Goal: Task Accomplishment & Management: Complete application form

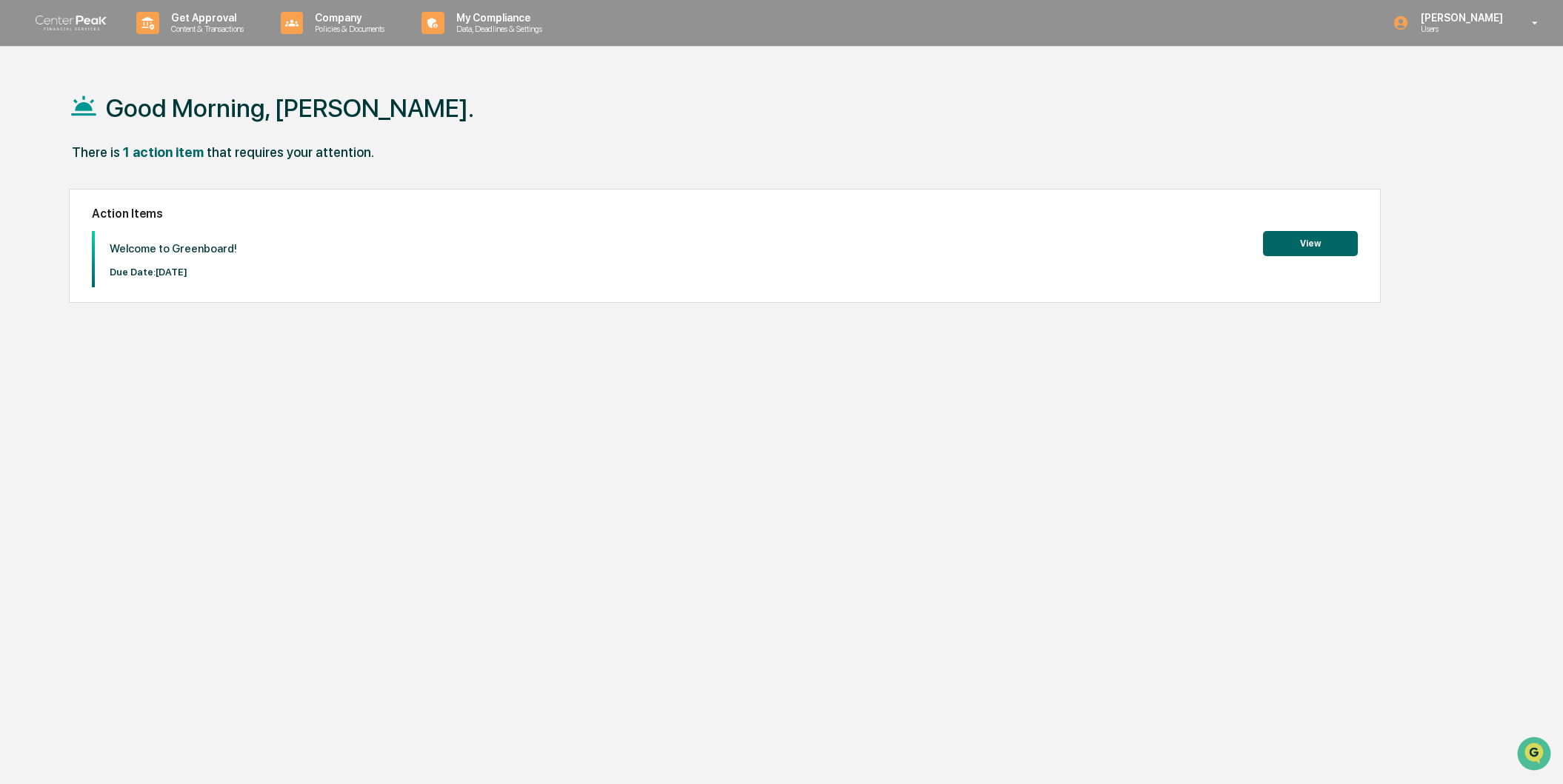
click at [1337, 248] on button "View" at bounding box center [1310, 243] width 95 height 25
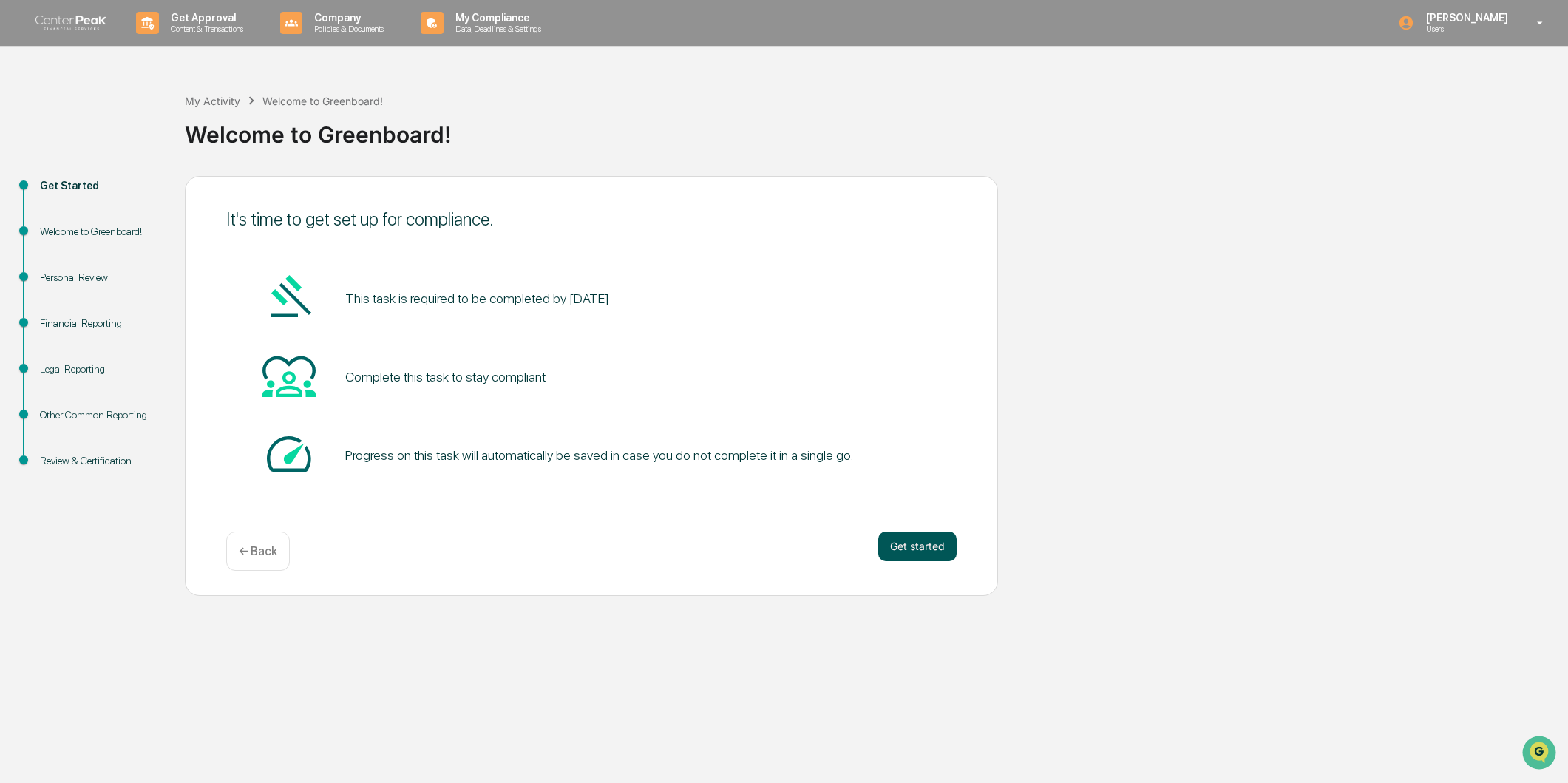
click at [915, 544] on button "Get started" at bounding box center [917, 547] width 78 height 30
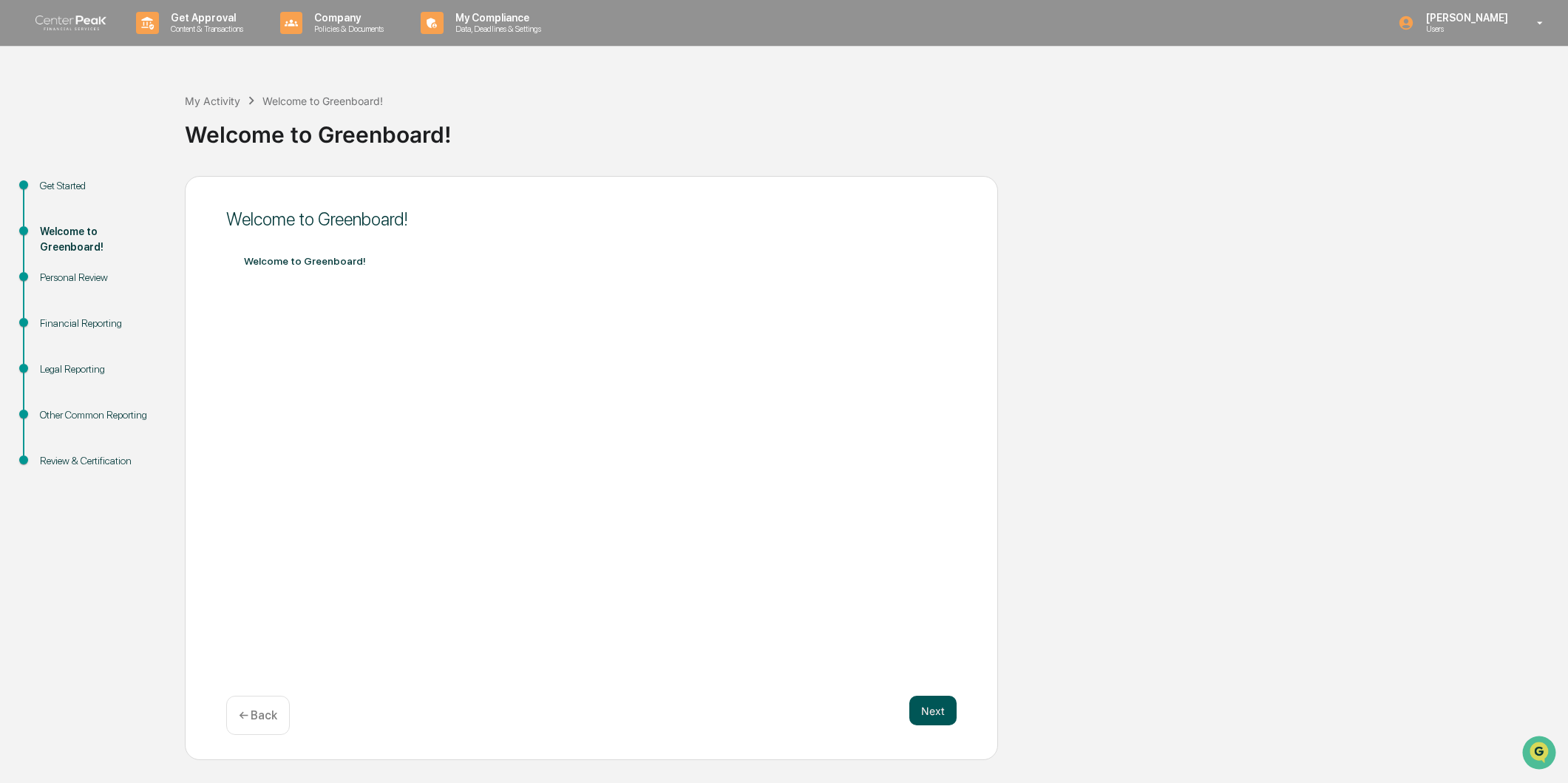
click at [924, 715] on button "Next" at bounding box center [932, 711] width 47 height 30
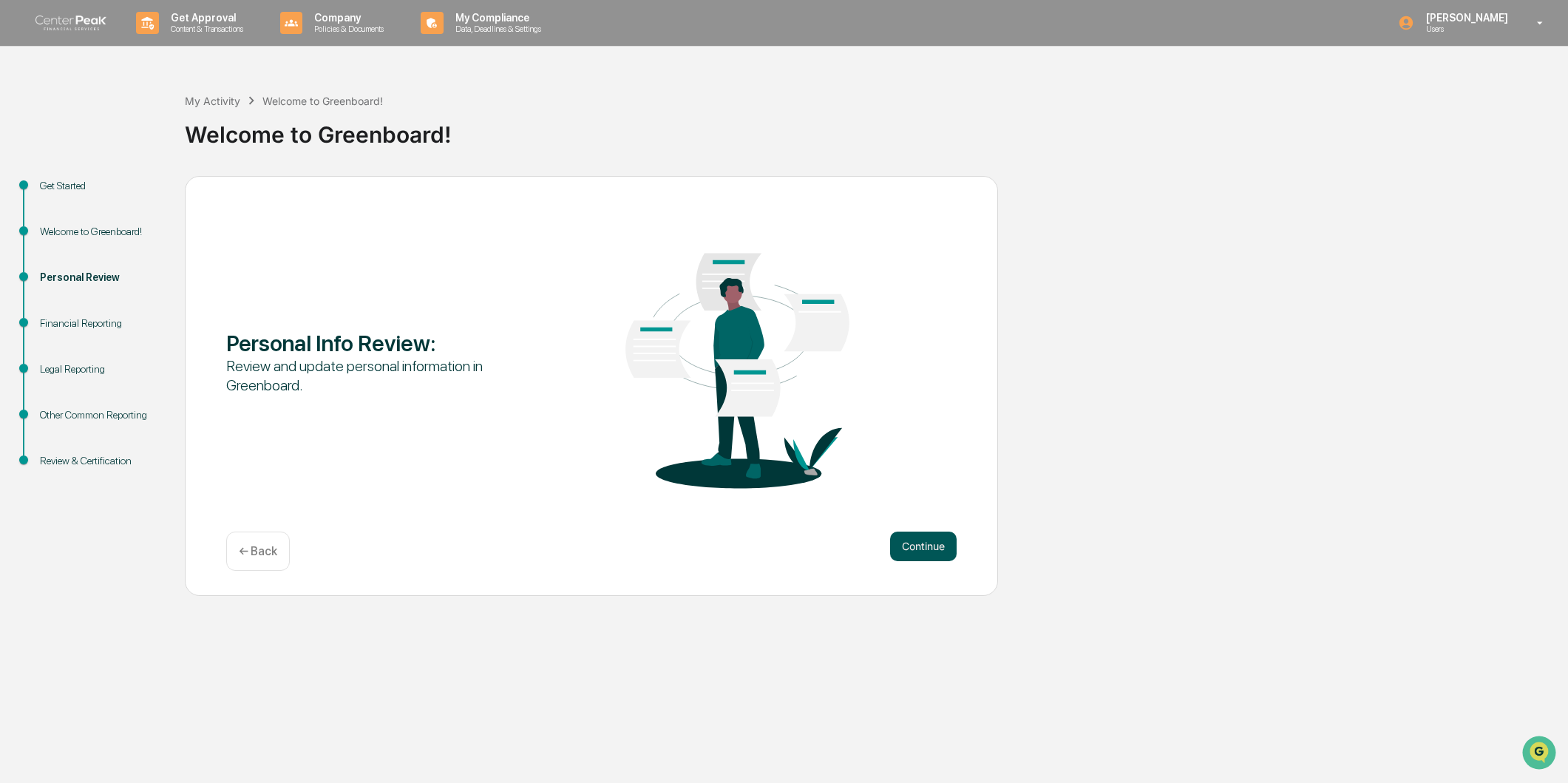
click at [931, 555] on button "Continue" at bounding box center [923, 547] width 66 height 30
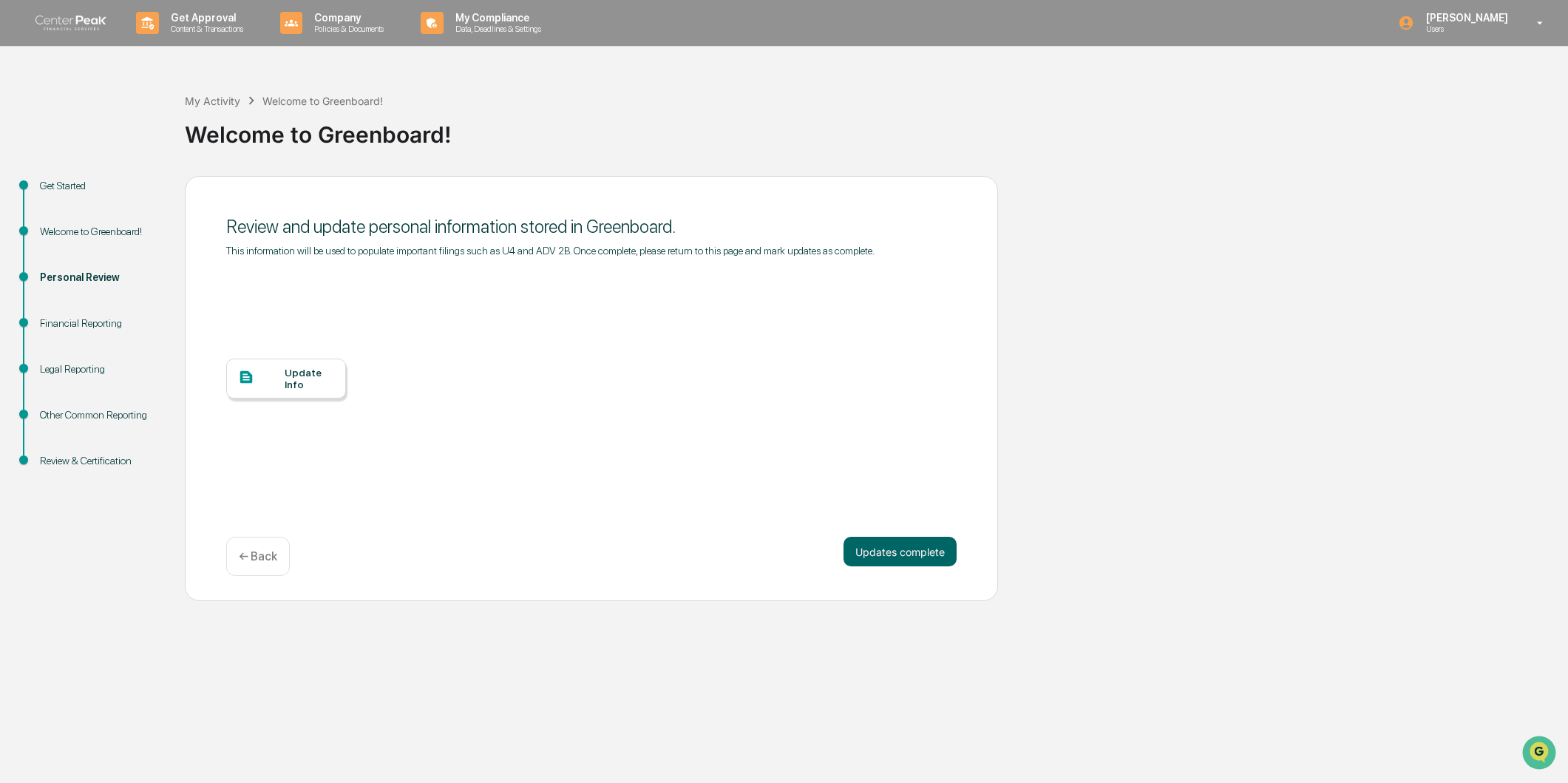
click at [277, 392] on div "Update Info" at bounding box center [286, 378] width 120 height 40
click at [892, 548] on button "Updates complete" at bounding box center [900, 552] width 113 height 30
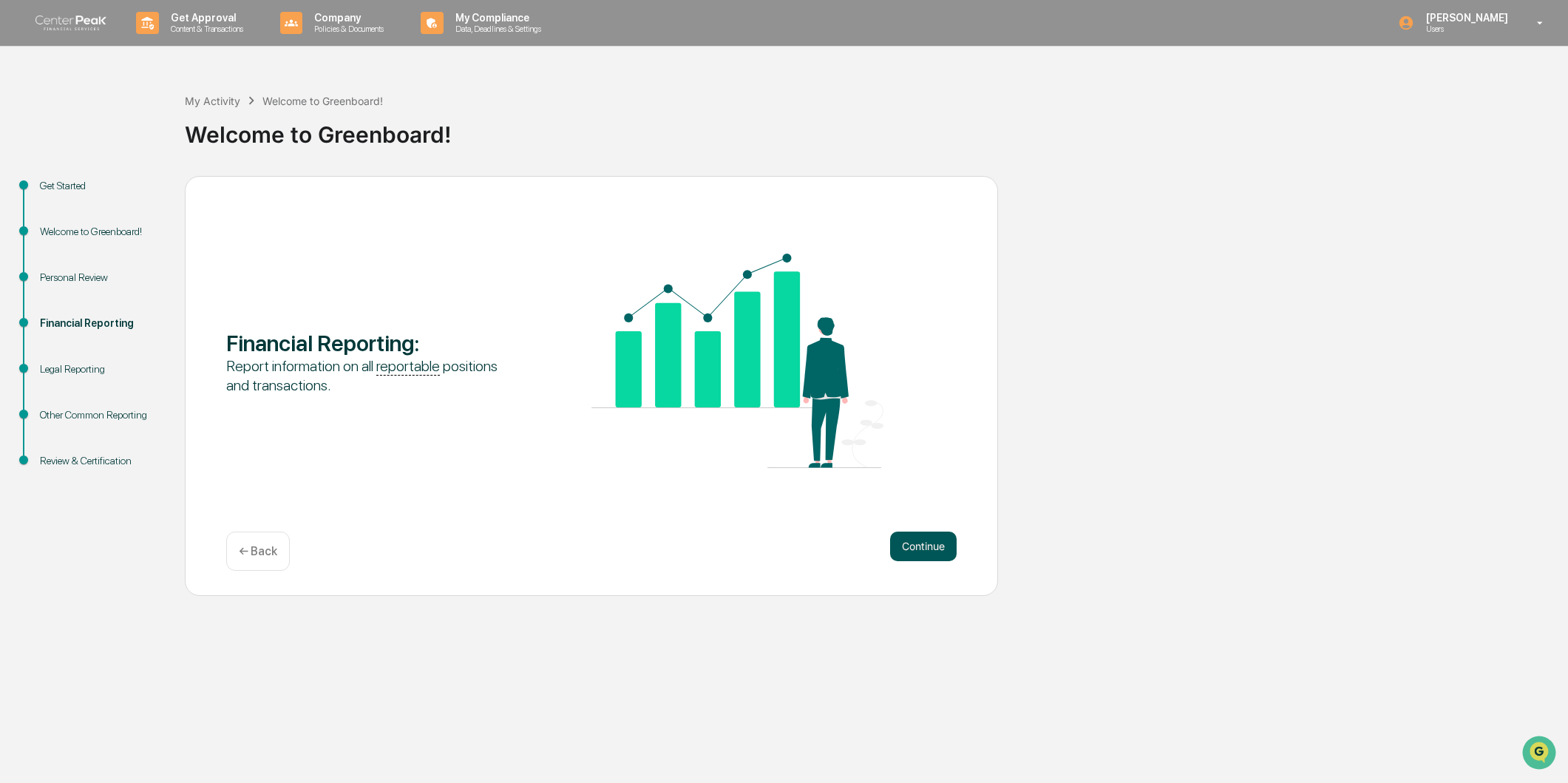
click at [931, 551] on button "Continue" at bounding box center [923, 547] width 66 height 30
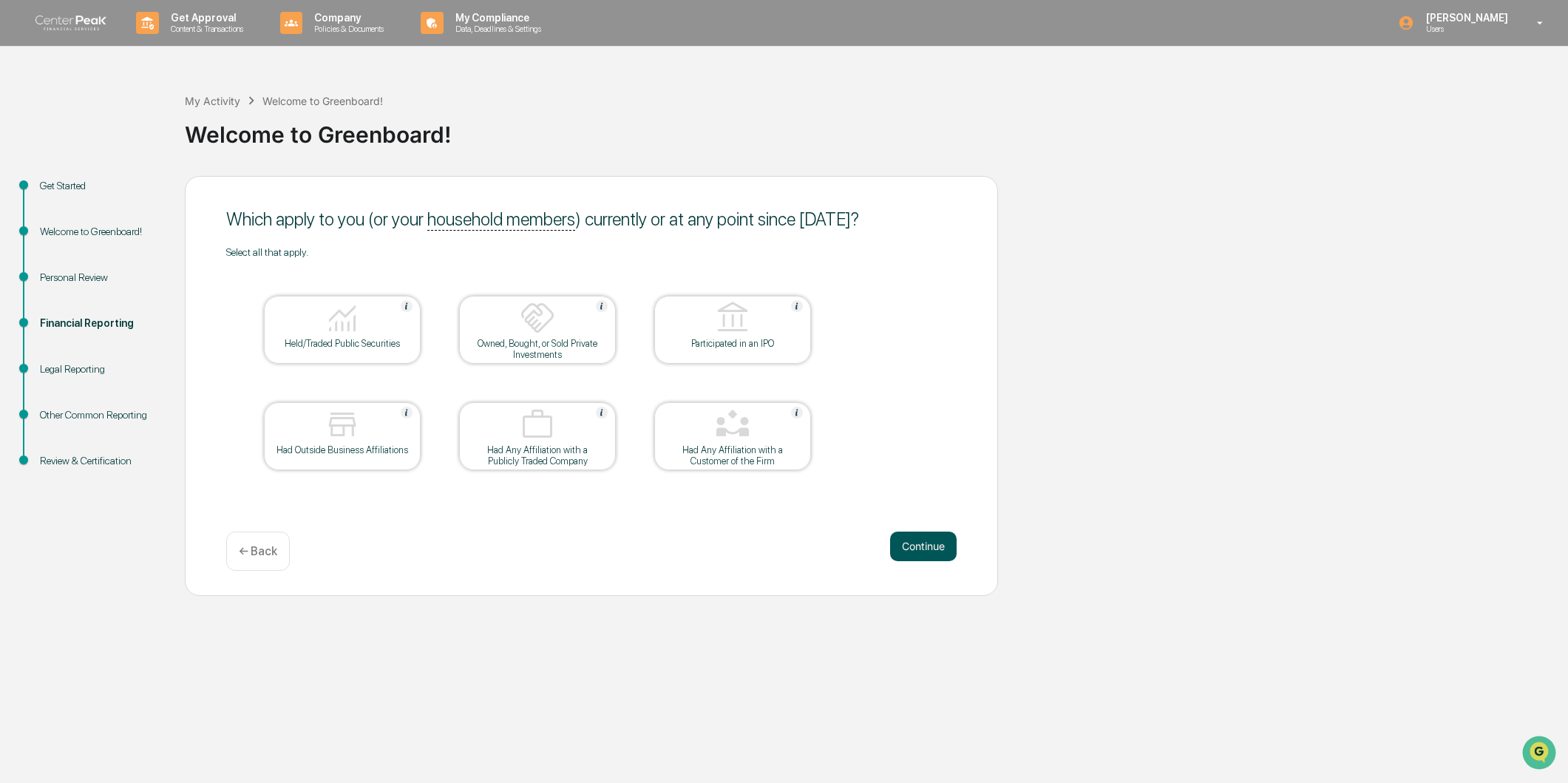
click at [935, 546] on button "Continue" at bounding box center [923, 547] width 66 height 30
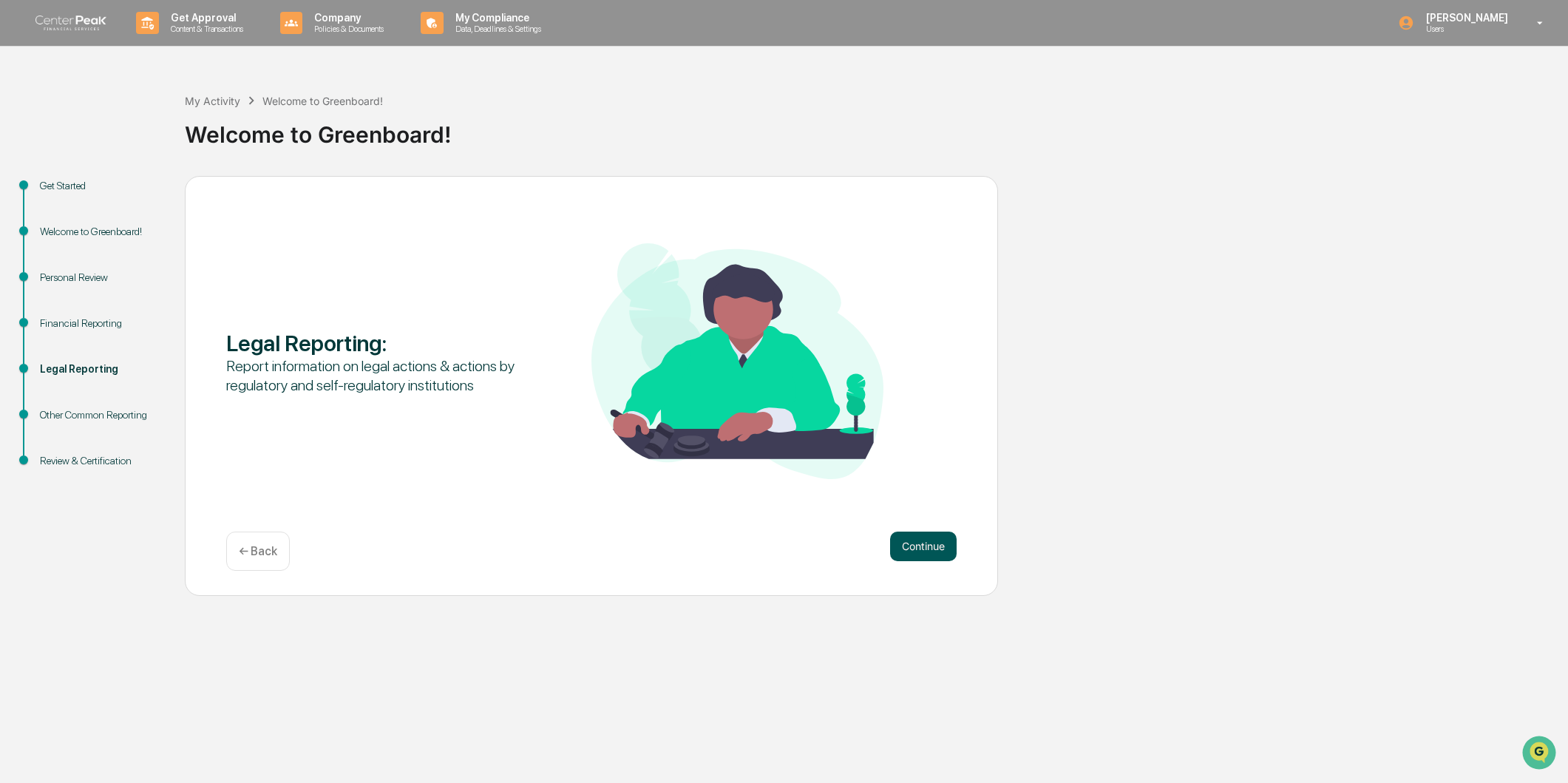
click at [942, 548] on button "Continue" at bounding box center [923, 547] width 66 height 30
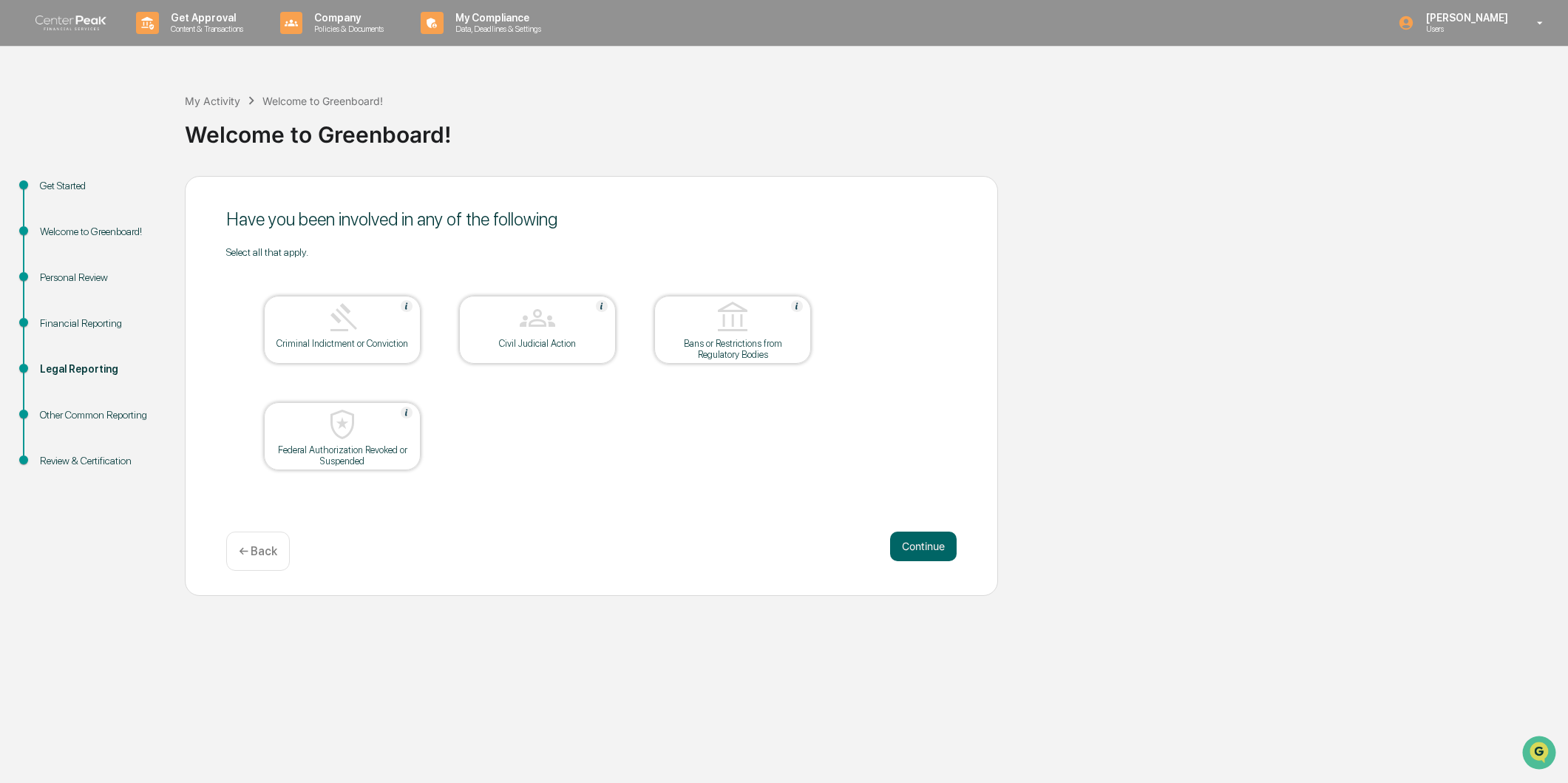
click at [265, 552] on p "← Back" at bounding box center [258, 551] width 39 height 14
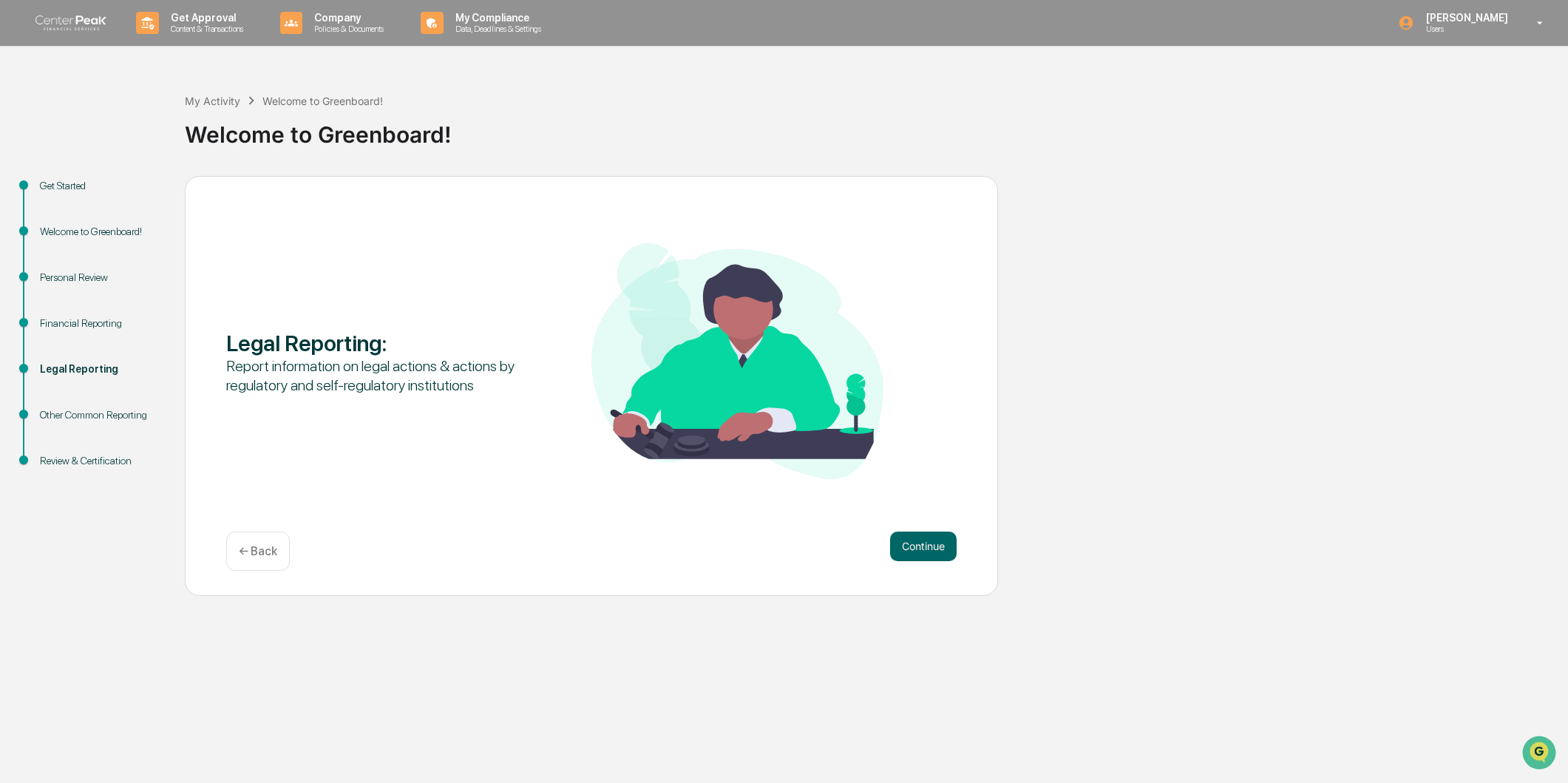
click at [266, 547] on p "← Back" at bounding box center [258, 551] width 39 height 14
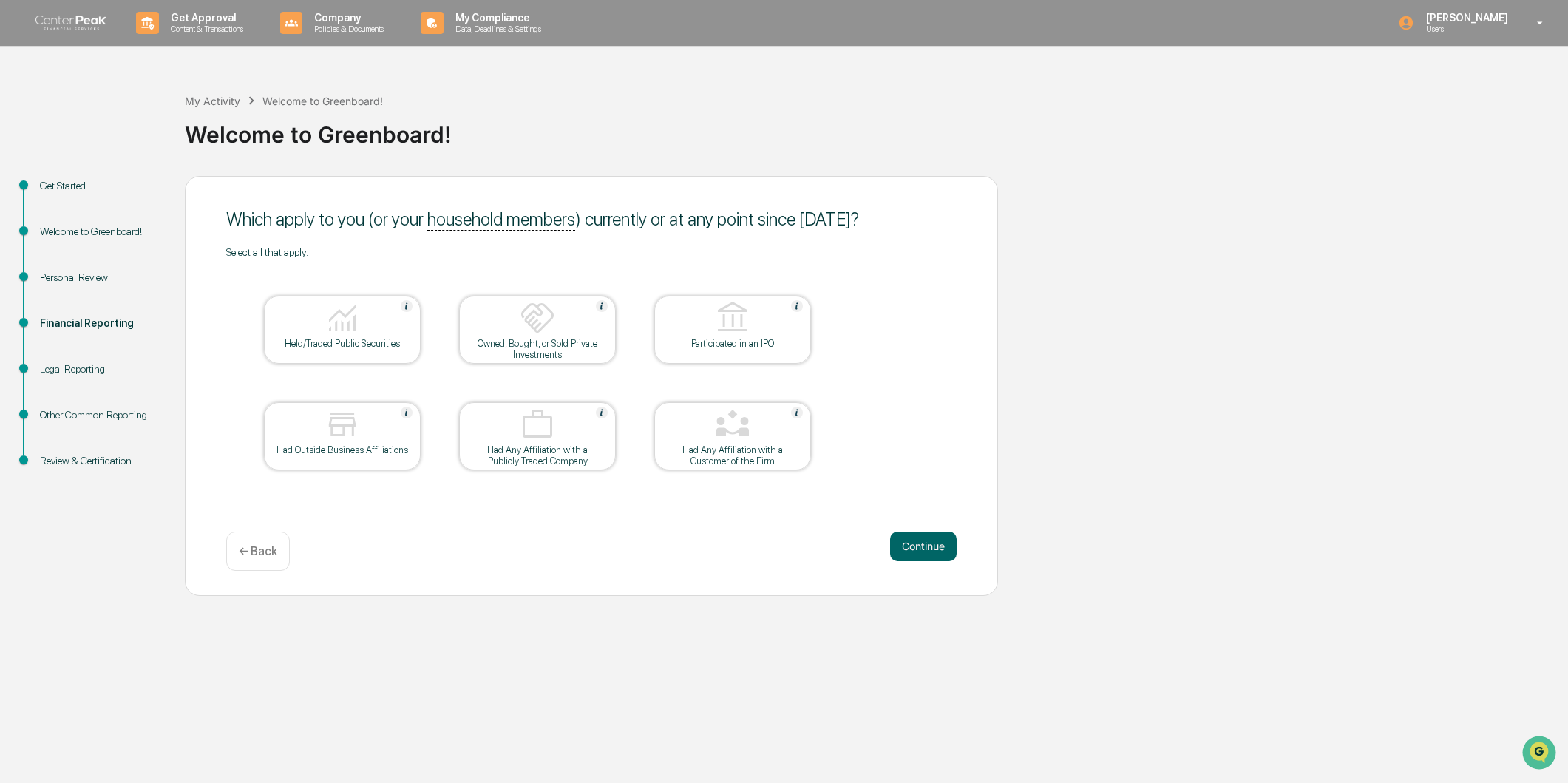
click at [364, 323] on div at bounding box center [342, 319] width 147 height 38
click at [768, 415] on div at bounding box center [732, 425] width 147 height 38
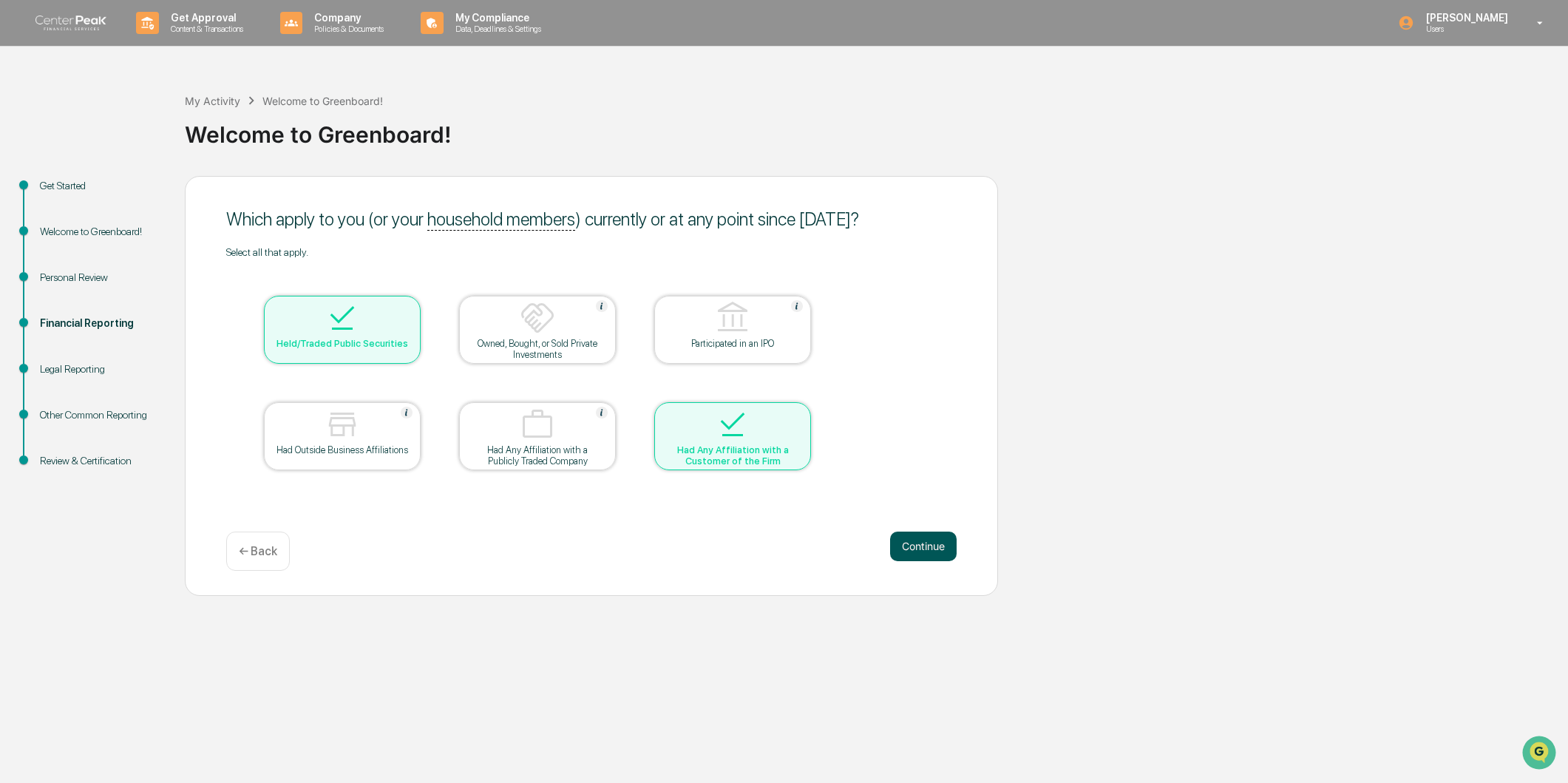
click at [949, 550] on button "Continue" at bounding box center [923, 547] width 66 height 30
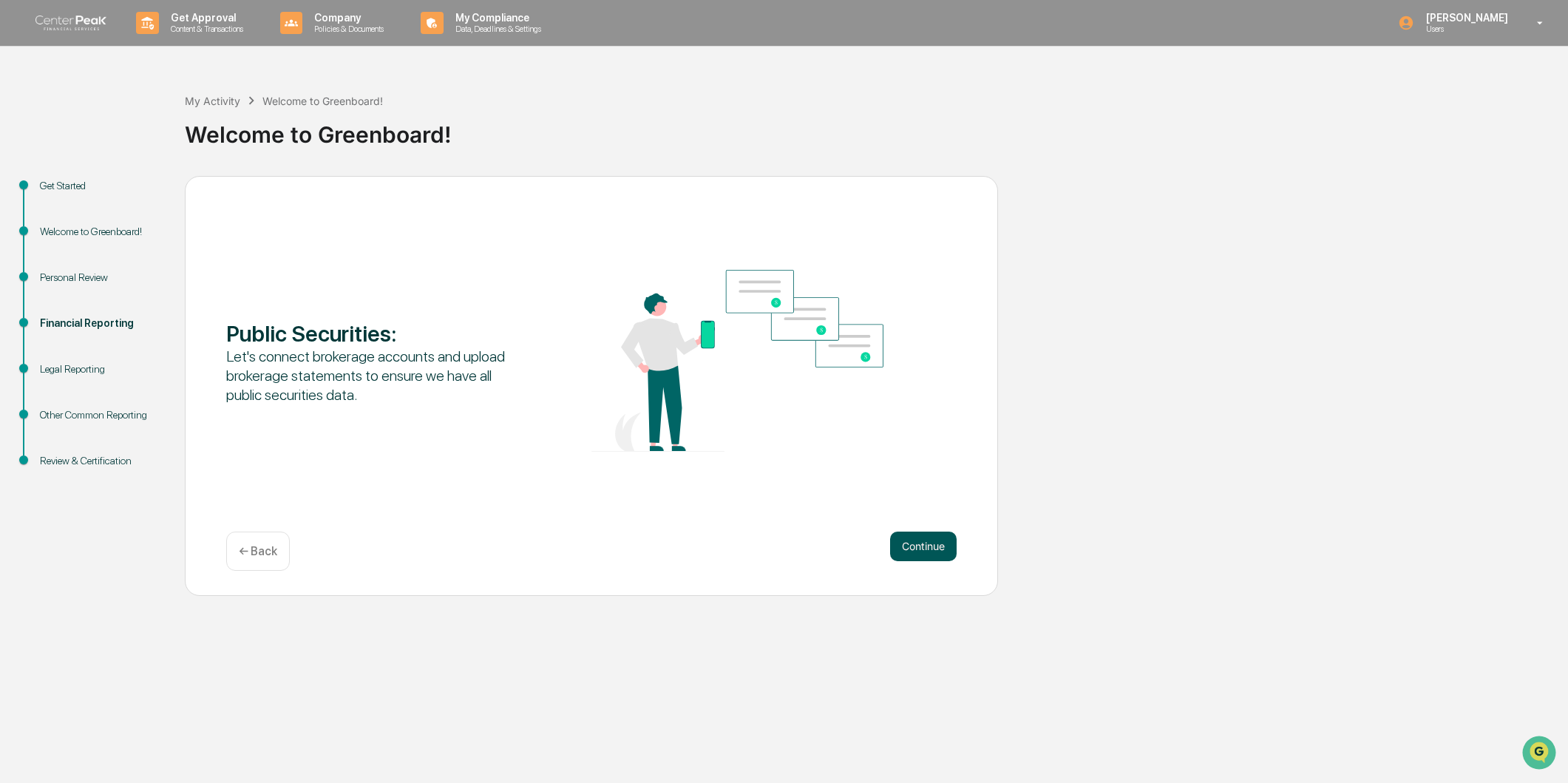
click at [947, 550] on button "Continue" at bounding box center [923, 547] width 66 height 30
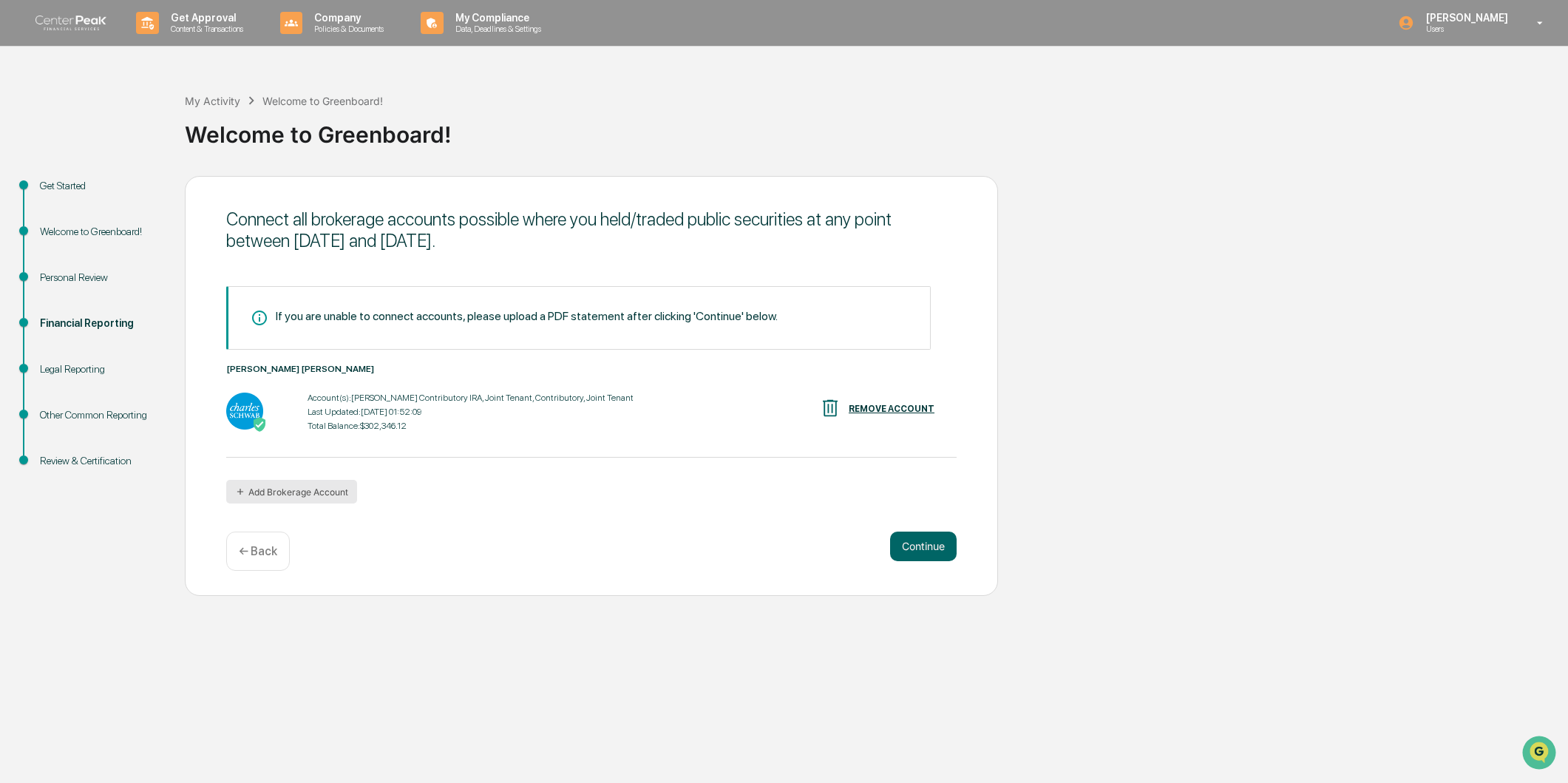
click at [322, 487] on button "Add Brokerage Account" at bounding box center [291, 492] width 131 height 24
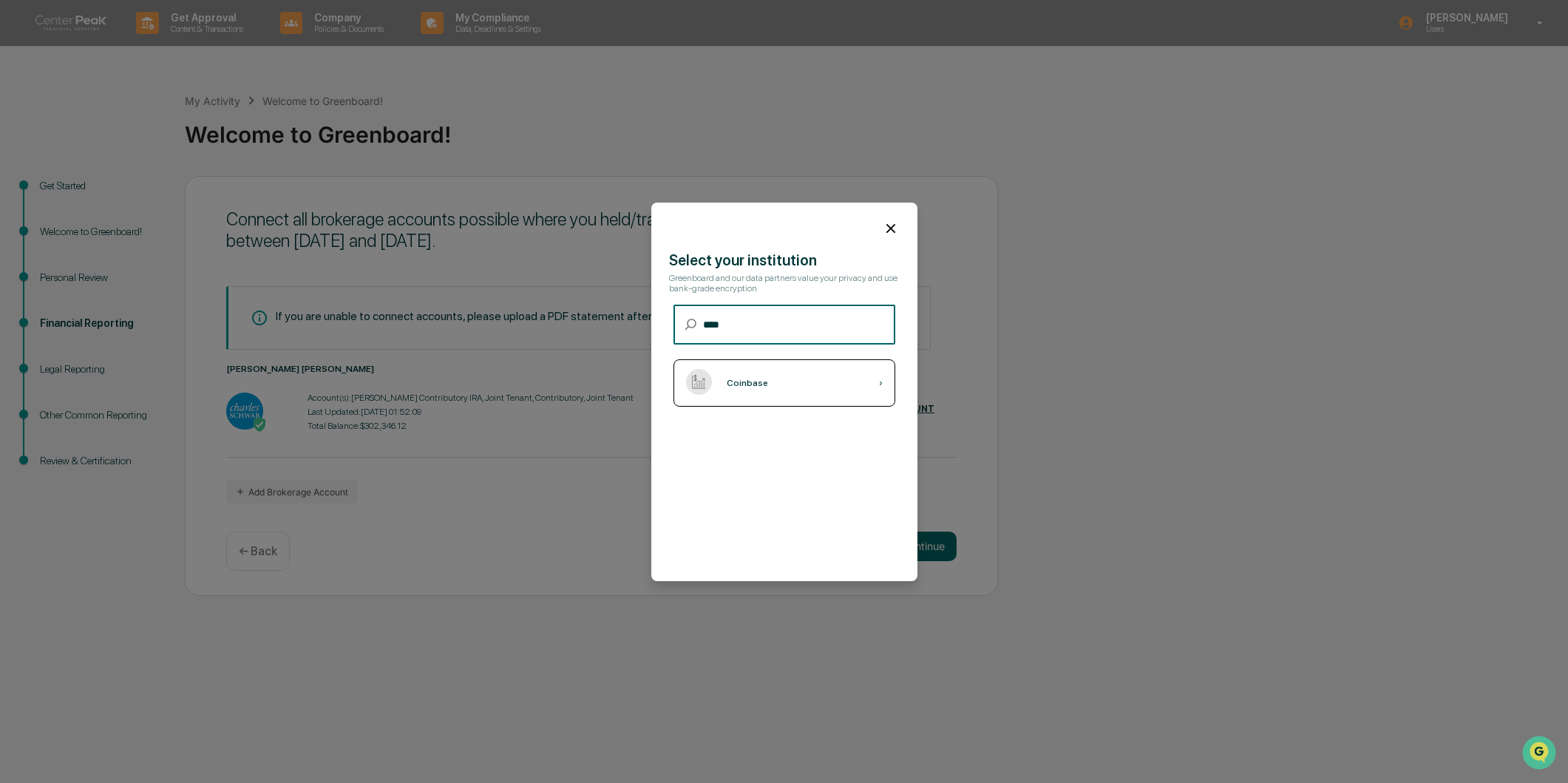
type input "****"
click at [746, 386] on div "Coinbase" at bounding box center [747, 383] width 41 height 10
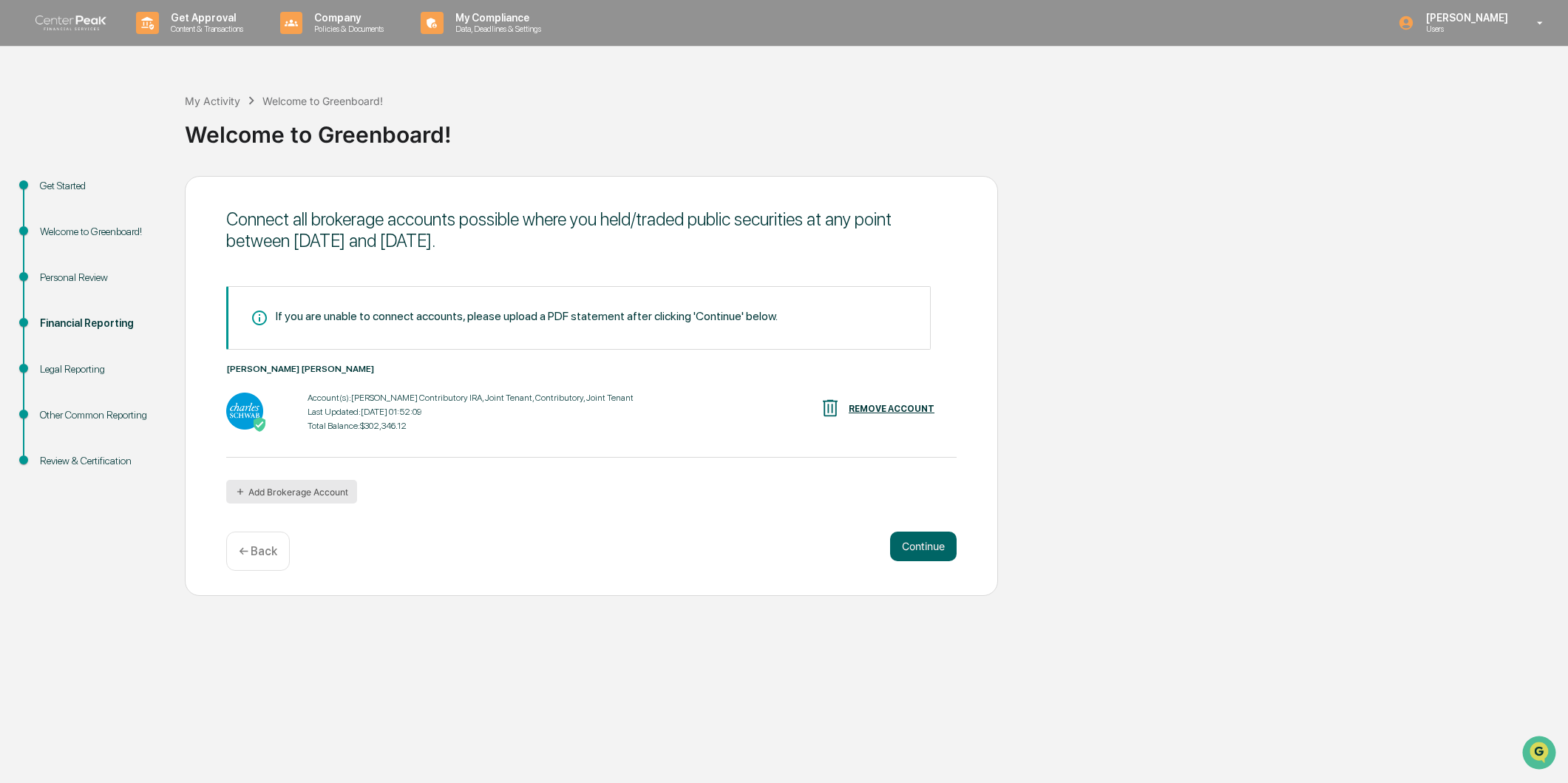
click at [283, 498] on button "Add Brokerage Account" at bounding box center [291, 492] width 131 height 24
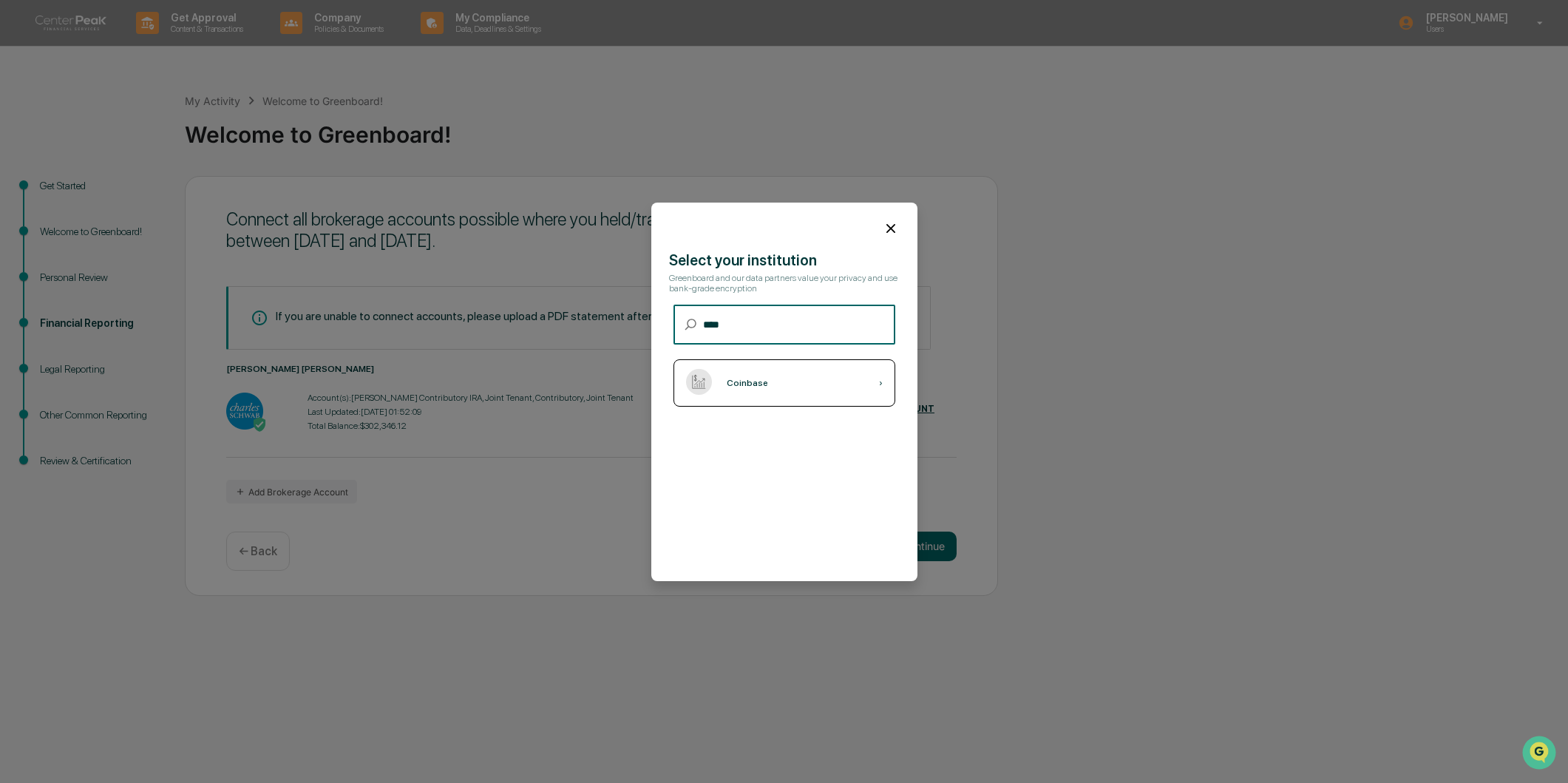
type input "****"
click at [878, 383] on div "›" at bounding box center [880, 383] width 4 height 10
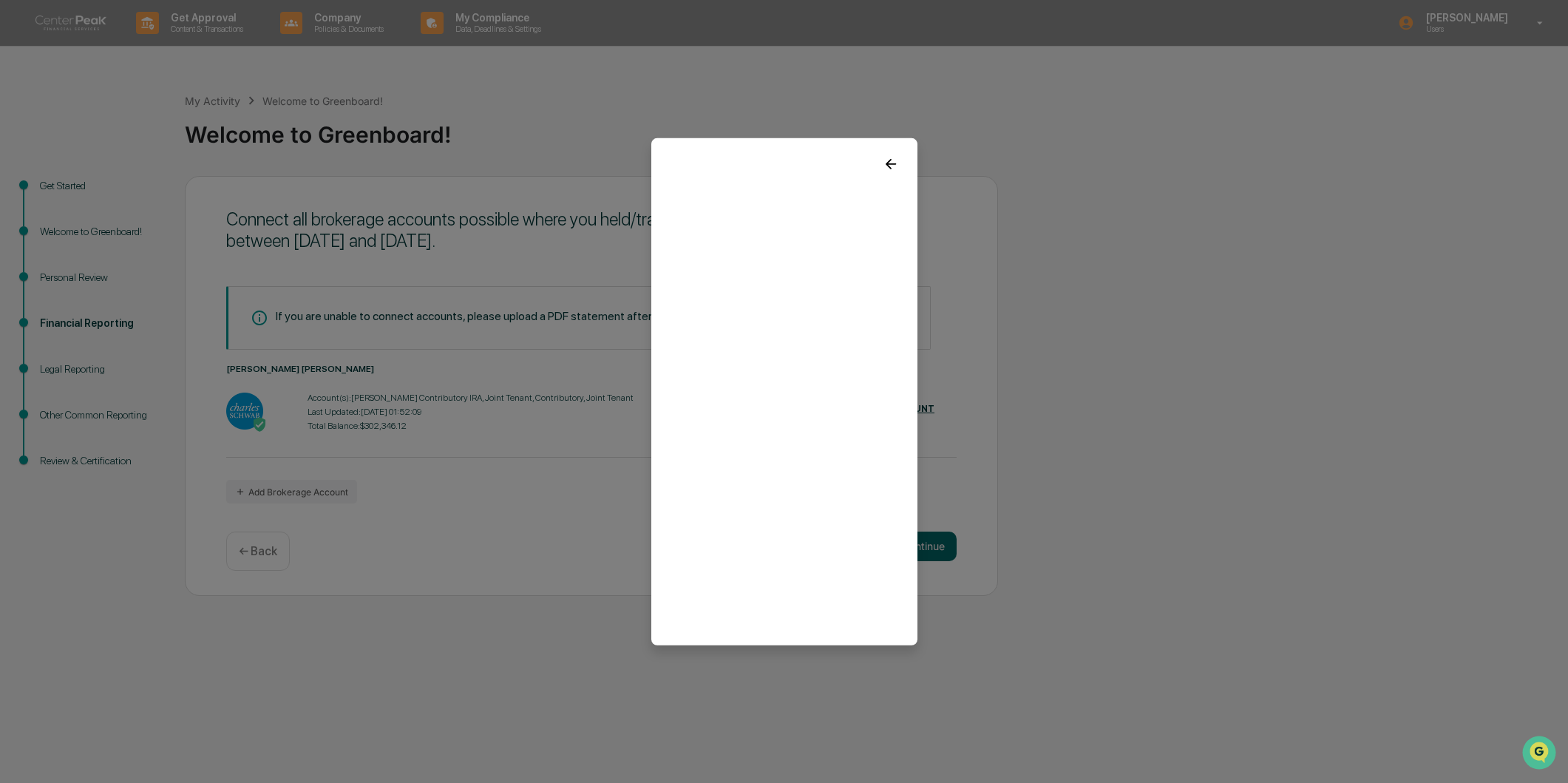
click at [890, 156] on icon at bounding box center [890, 163] width 17 height 17
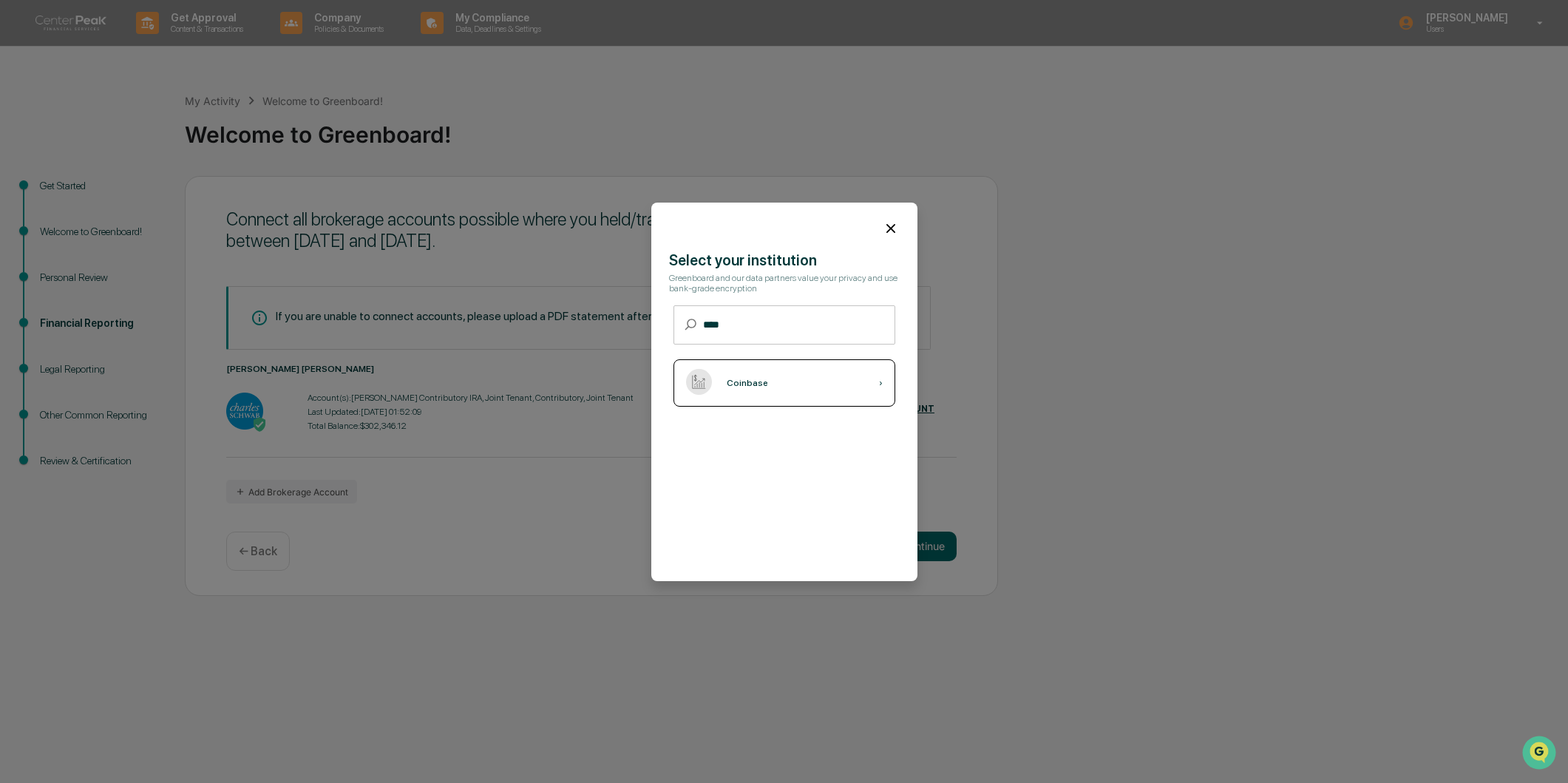
click at [810, 378] on div "Coinbase ›" at bounding box center [784, 383] width 222 height 47
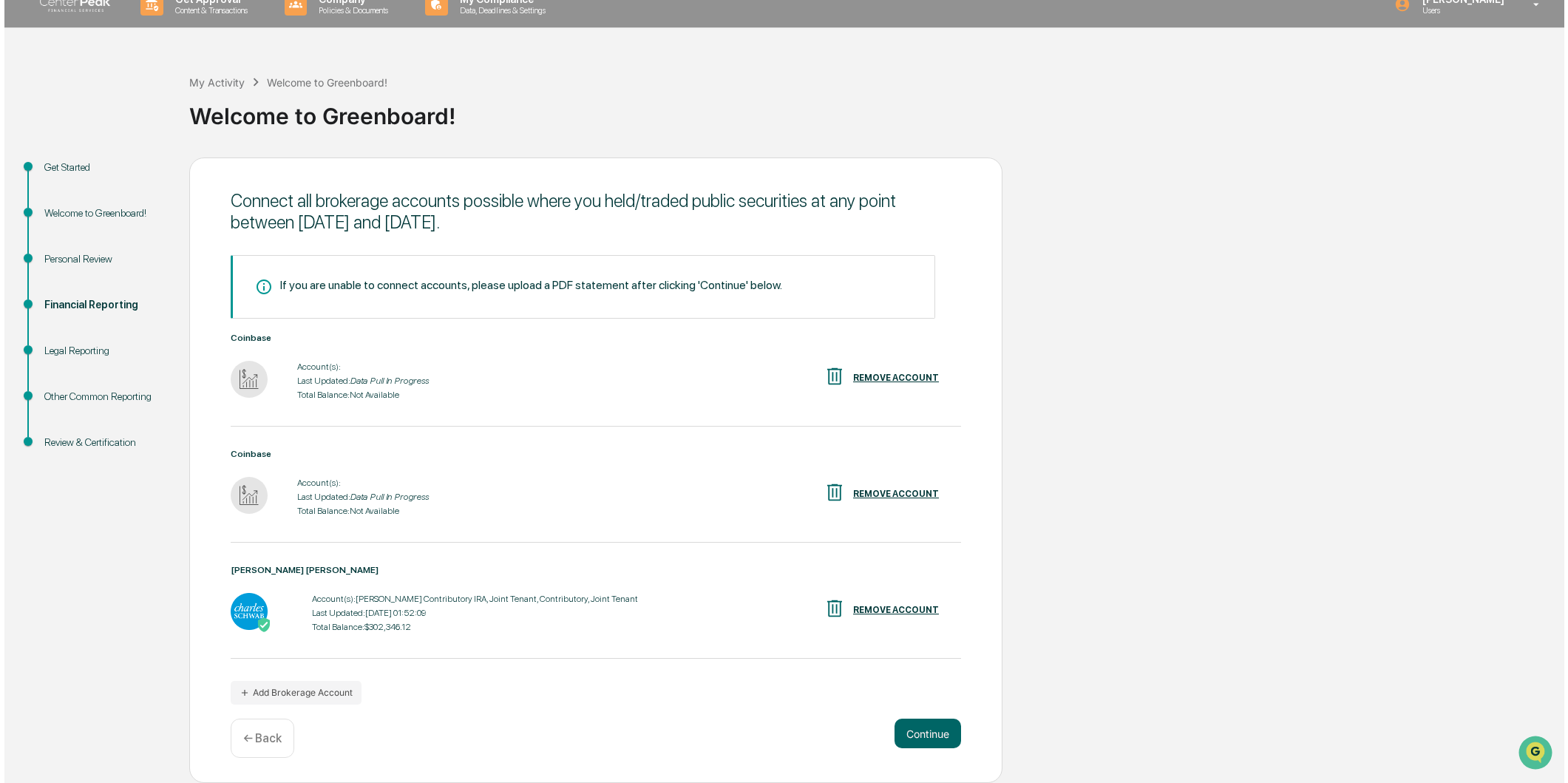
scroll to position [19, 0]
click at [927, 378] on div "REMOVE ACCOUNT" at bounding box center [891, 377] width 86 height 10
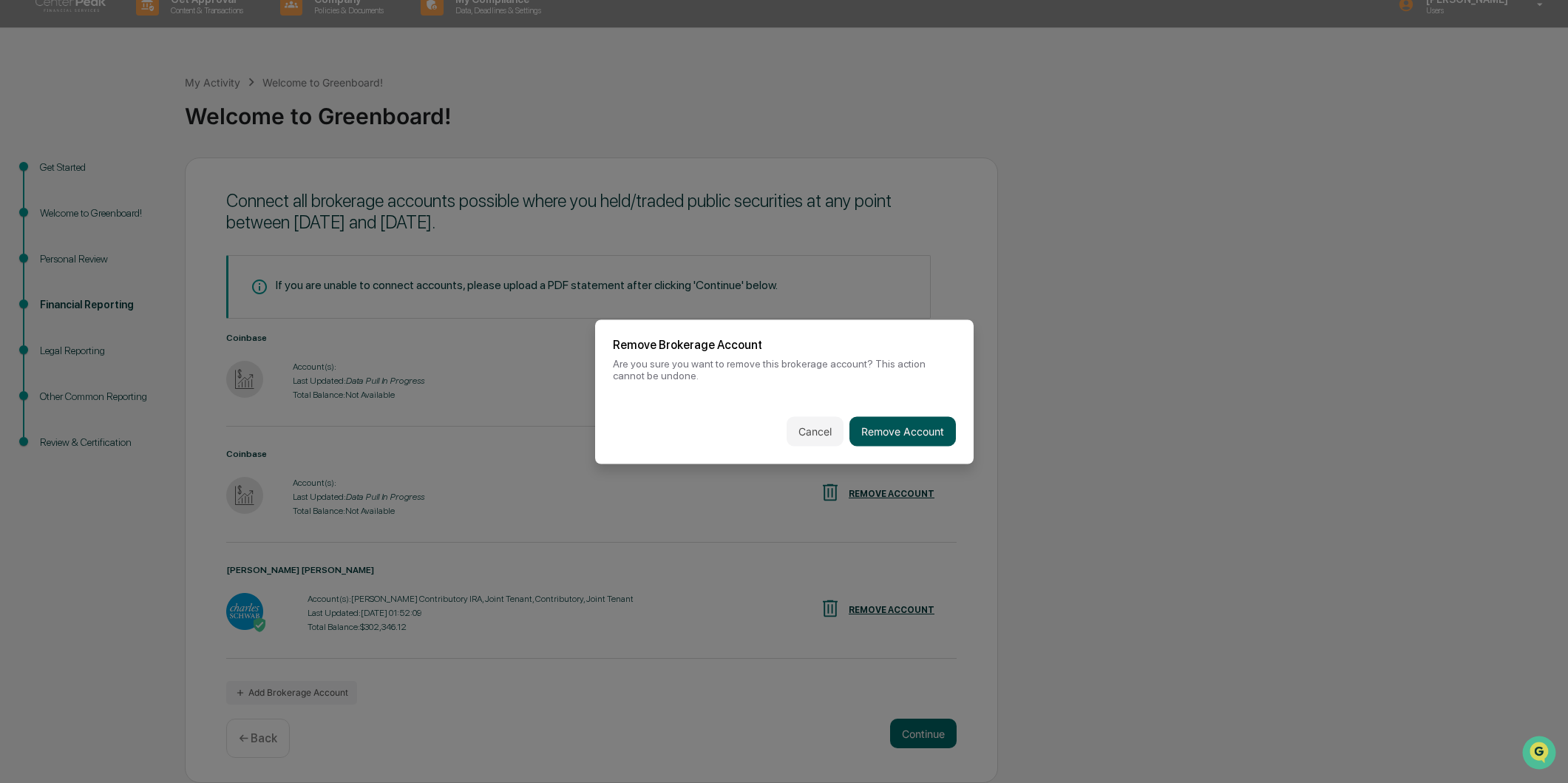
click at [890, 423] on button "Remove Account" at bounding box center [902, 431] width 106 height 30
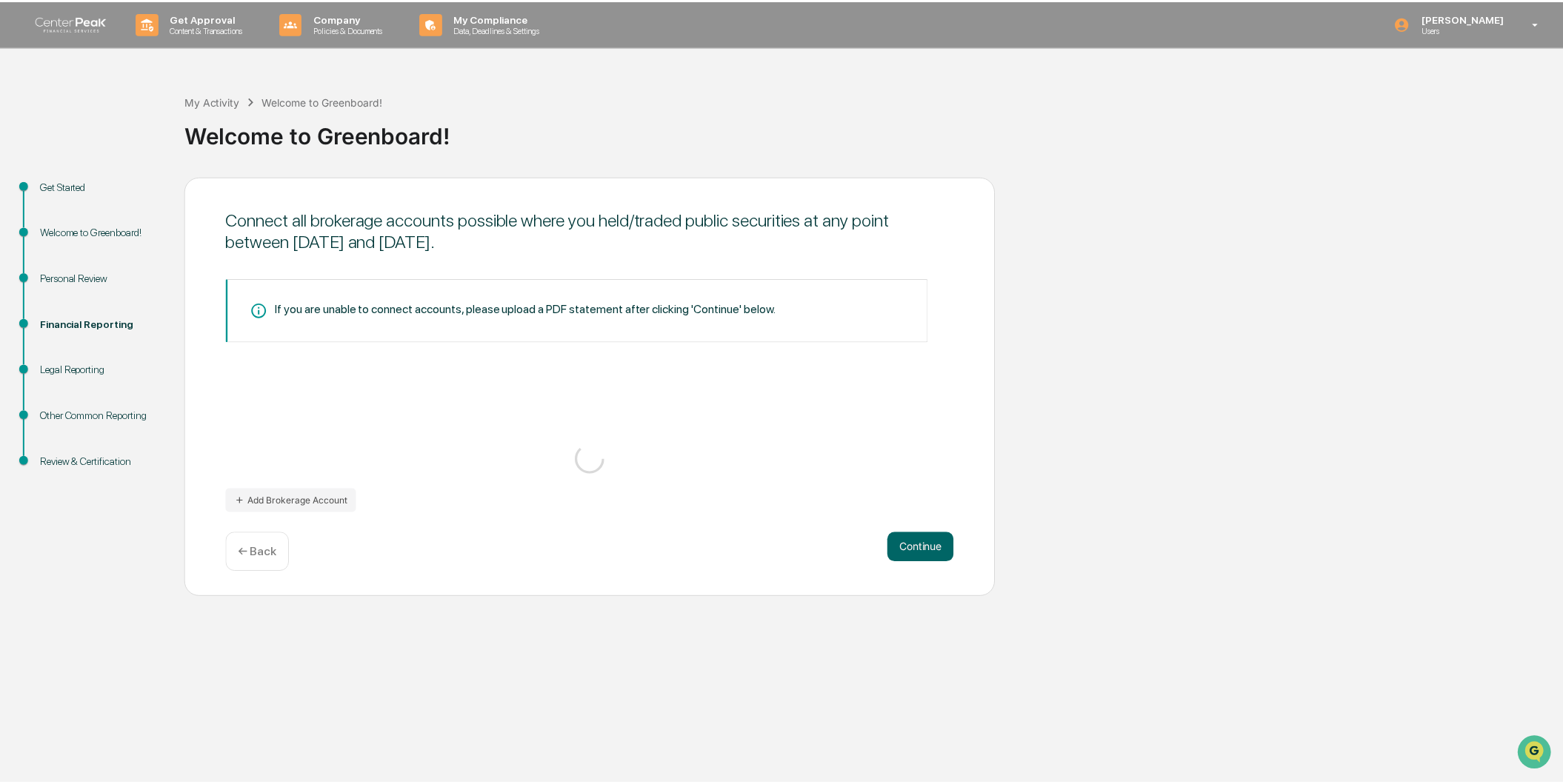
scroll to position [0, 0]
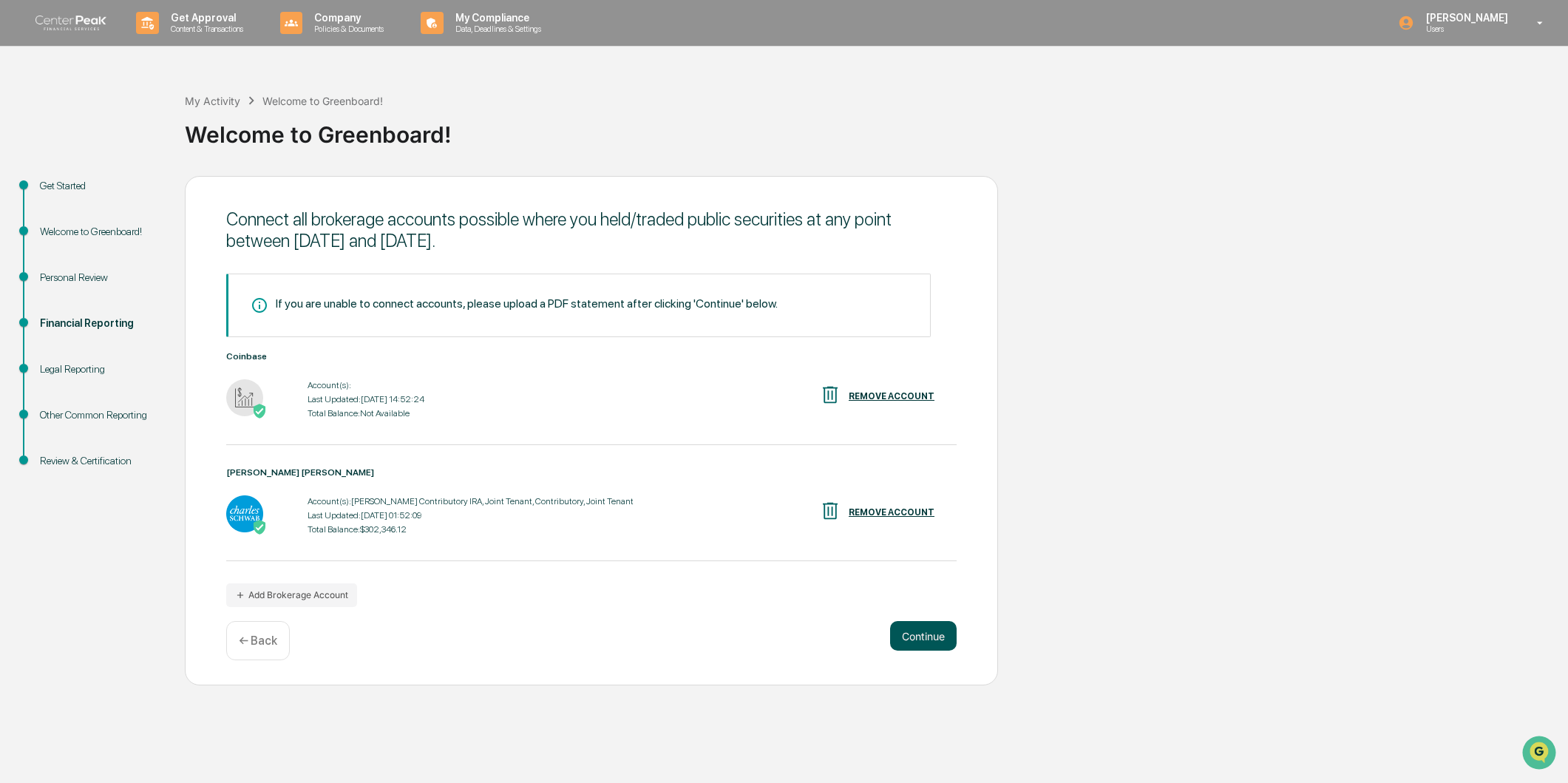
click at [933, 641] on button "Continue" at bounding box center [923, 636] width 66 height 30
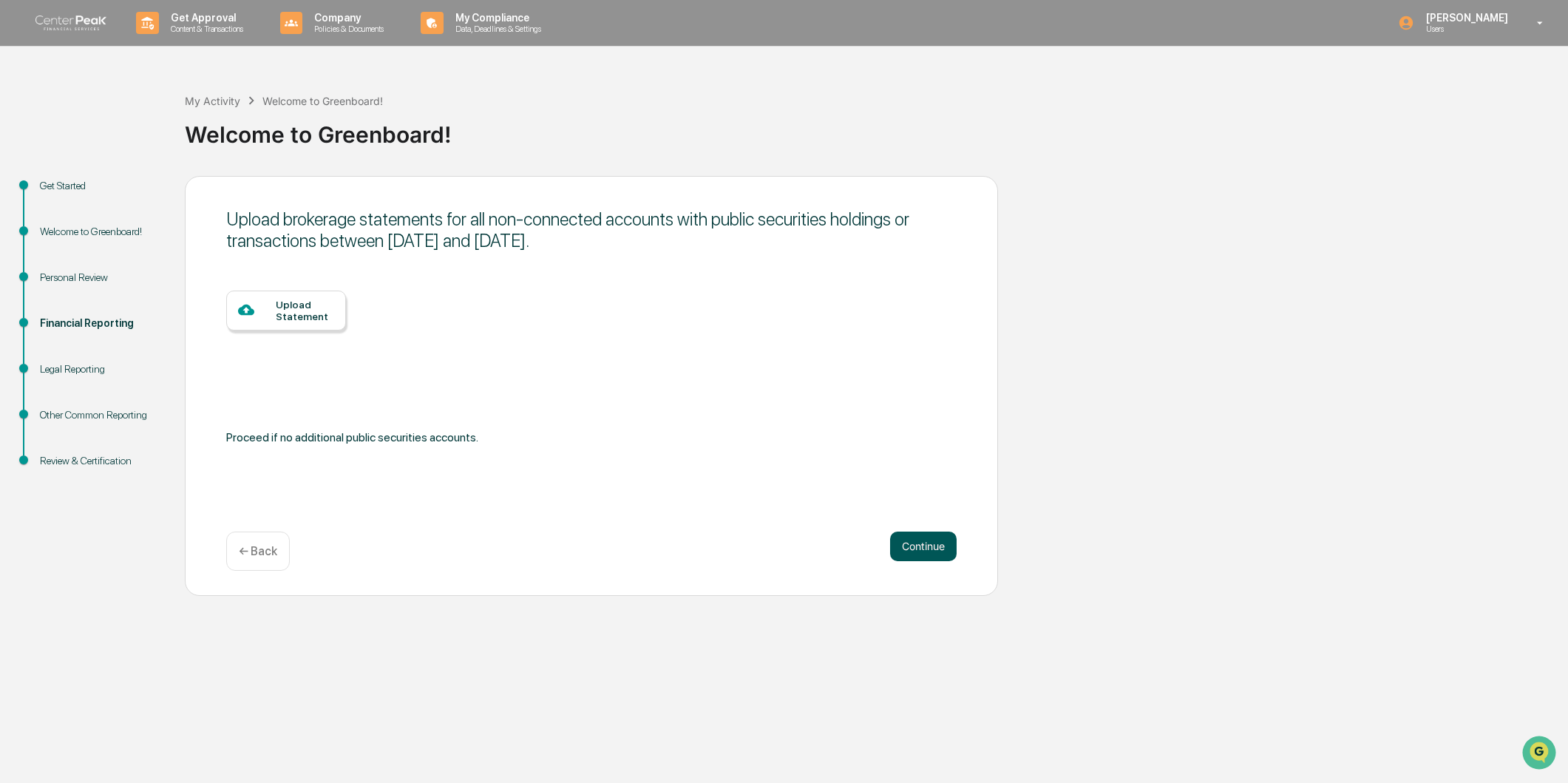
click at [909, 552] on button "Continue" at bounding box center [923, 547] width 66 height 30
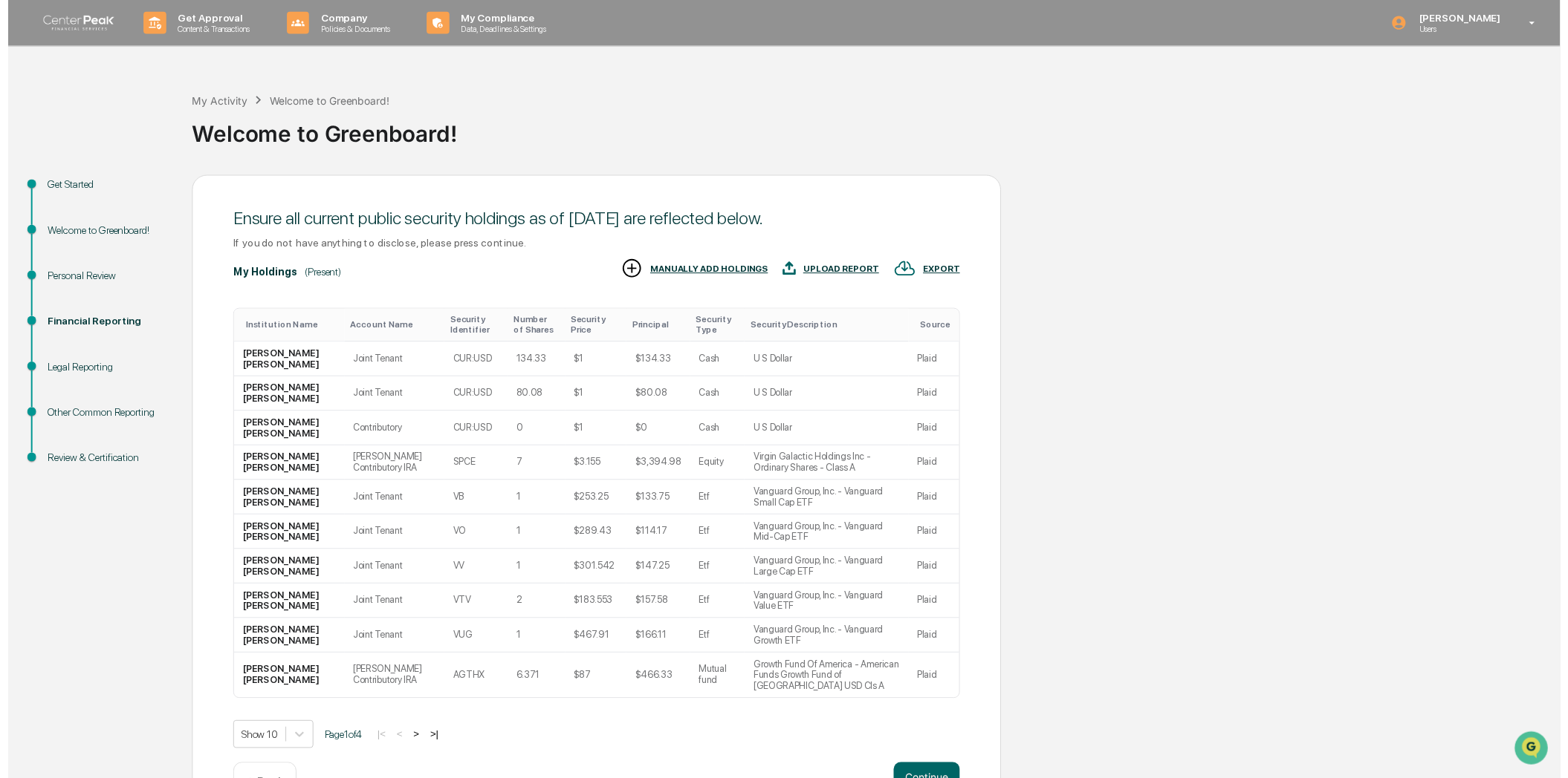
scroll to position [60, 0]
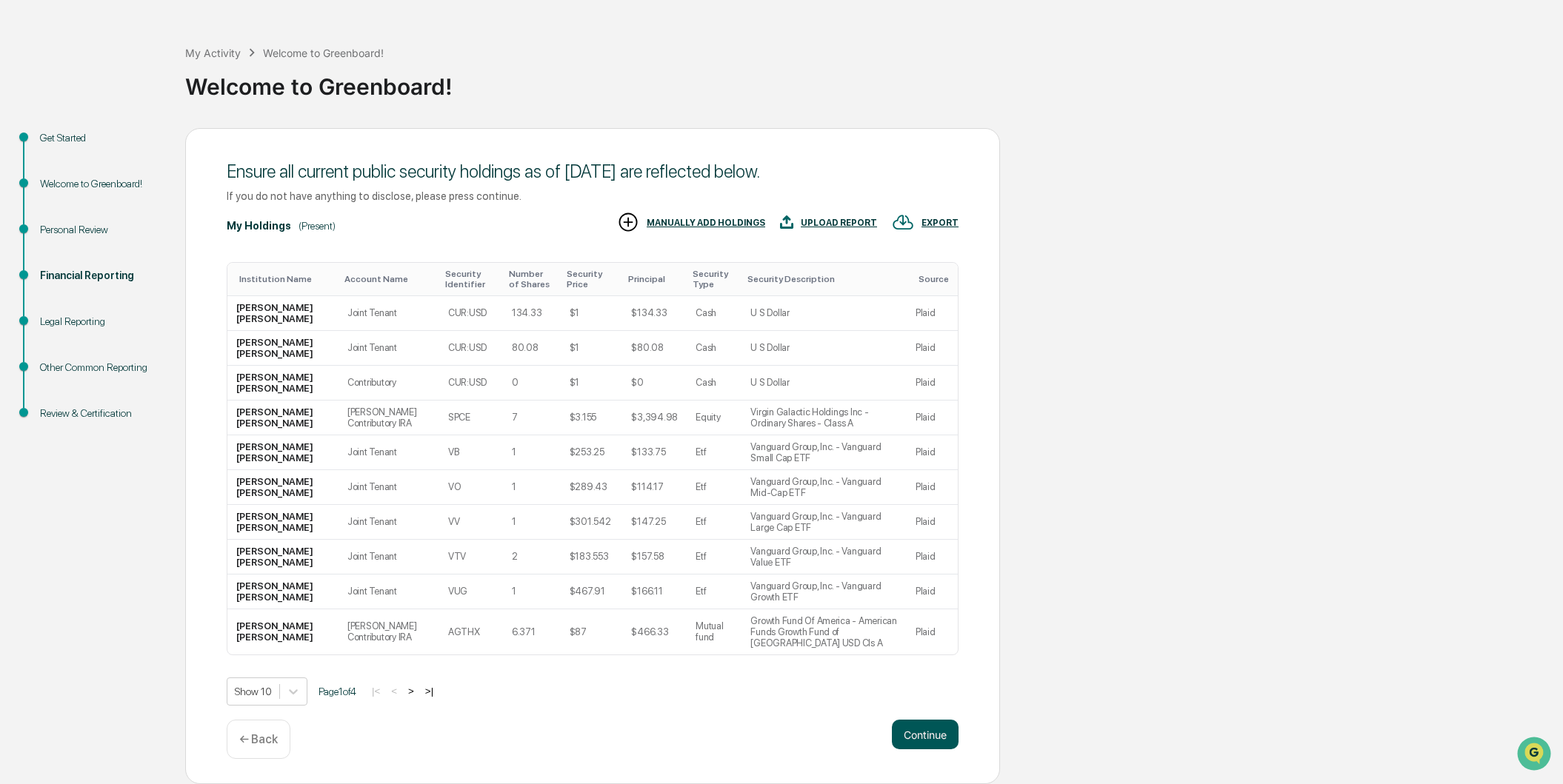
click at [927, 730] on button "Continue" at bounding box center [925, 734] width 67 height 30
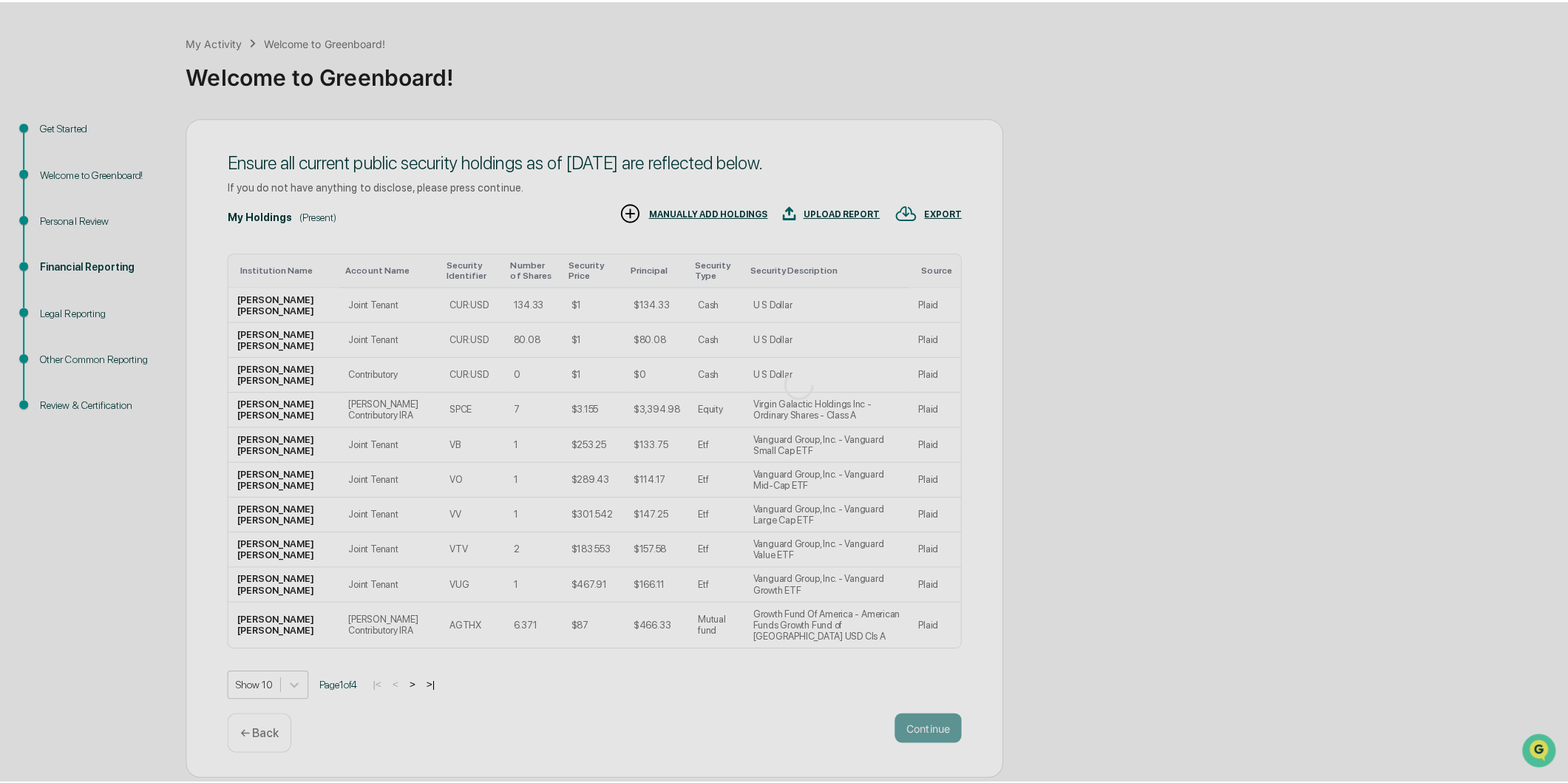
scroll to position [0, 0]
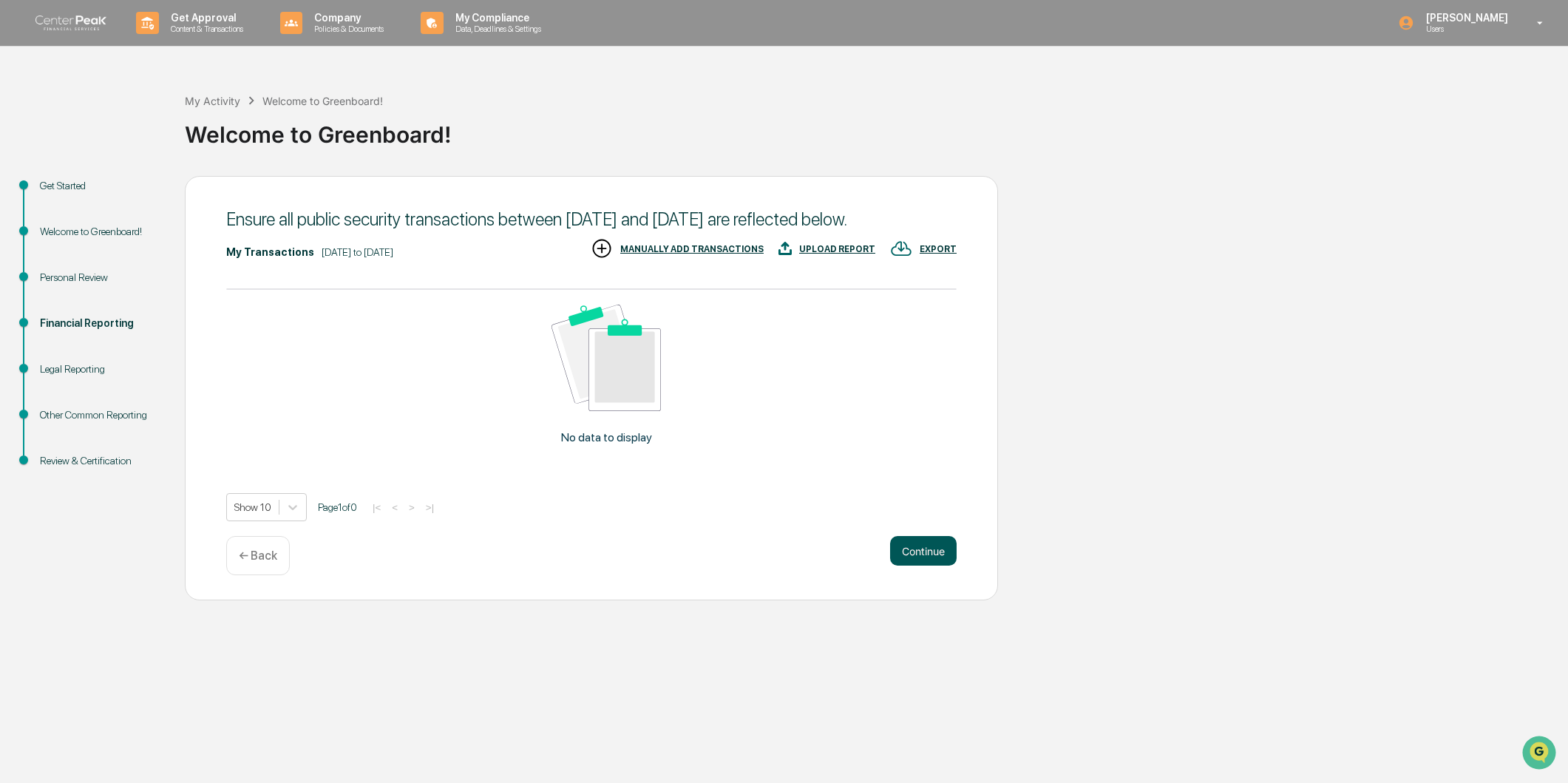
click at [932, 565] on button "Continue" at bounding box center [923, 551] width 66 height 30
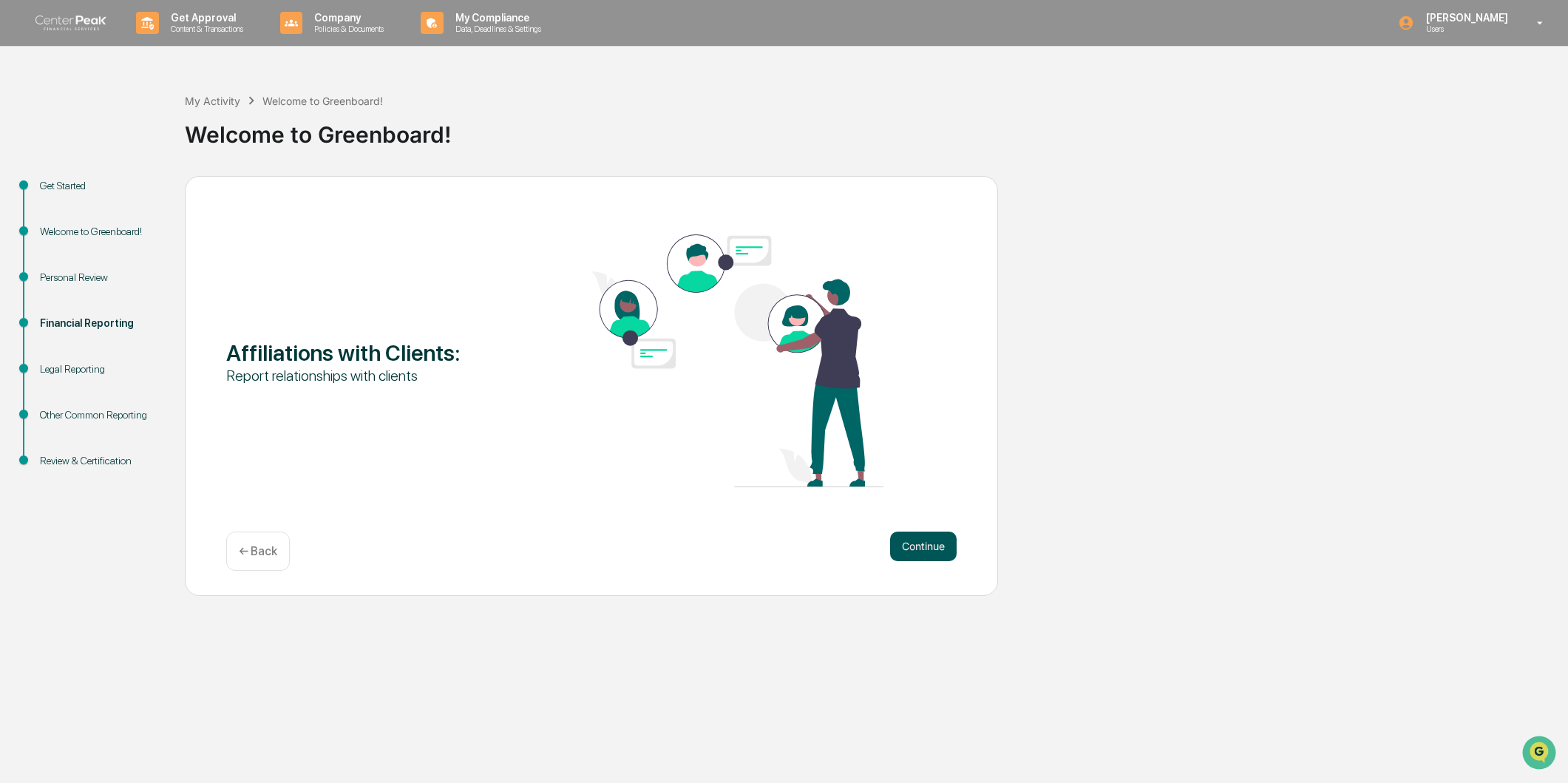
click at [914, 556] on button "Continue" at bounding box center [923, 547] width 66 height 30
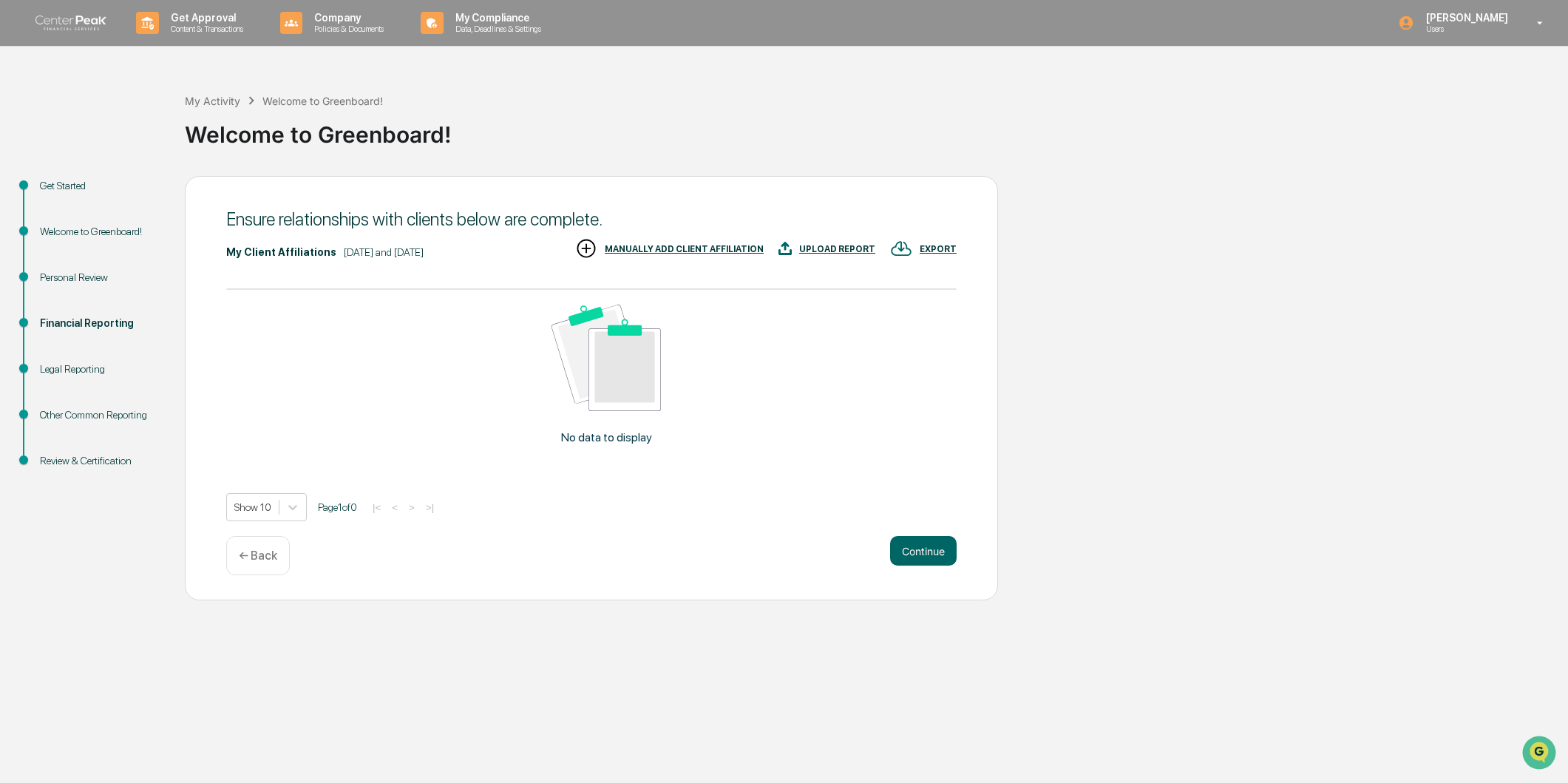
click at [685, 250] on div "MANUALLY ADD CLIENT AFFILIATION" at bounding box center [684, 249] width 159 height 10
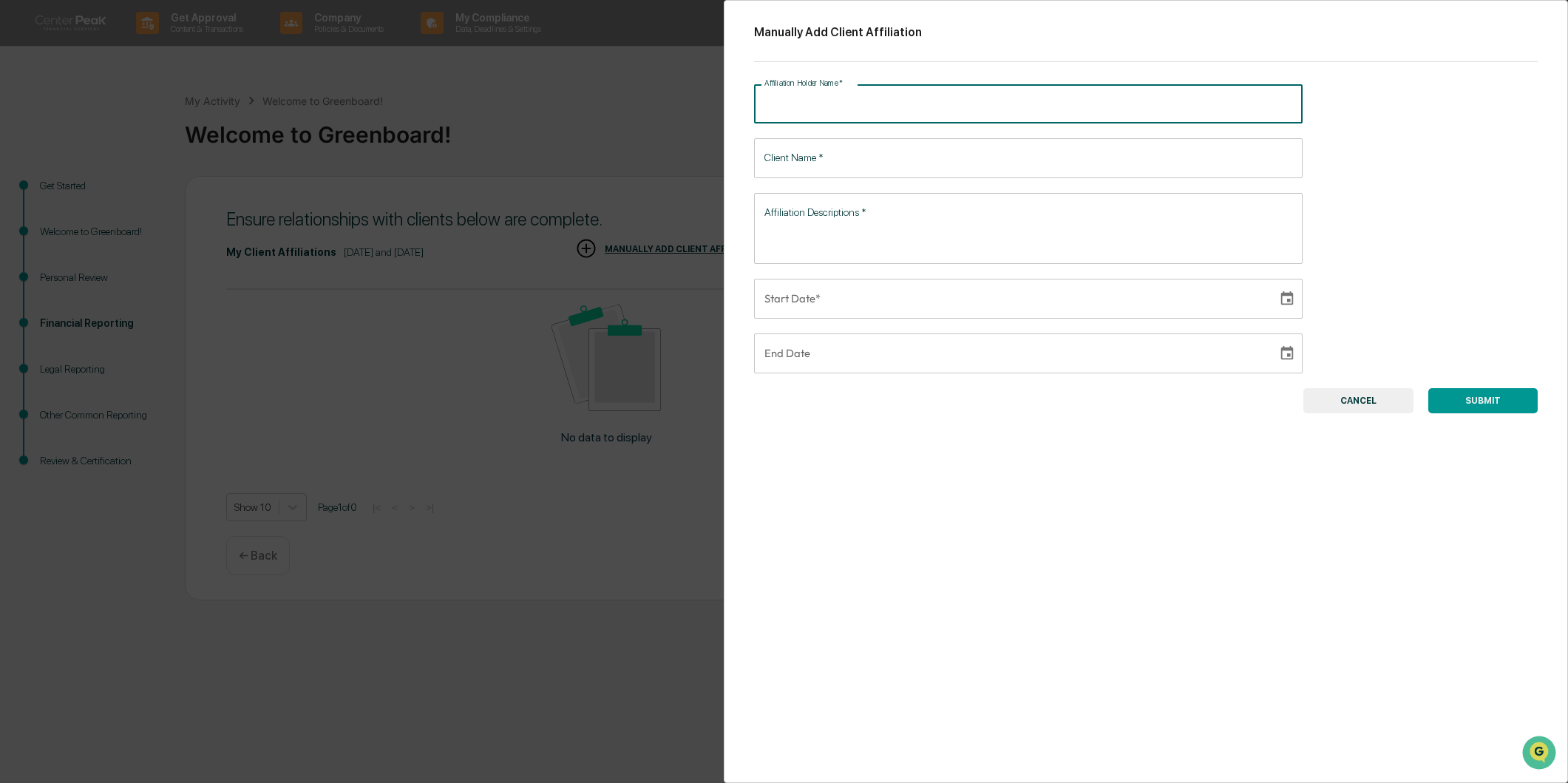
click at [827, 110] on input "Affiliation Holder Name   *" at bounding box center [1028, 103] width 548 height 40
type input "*"
type input "**********"
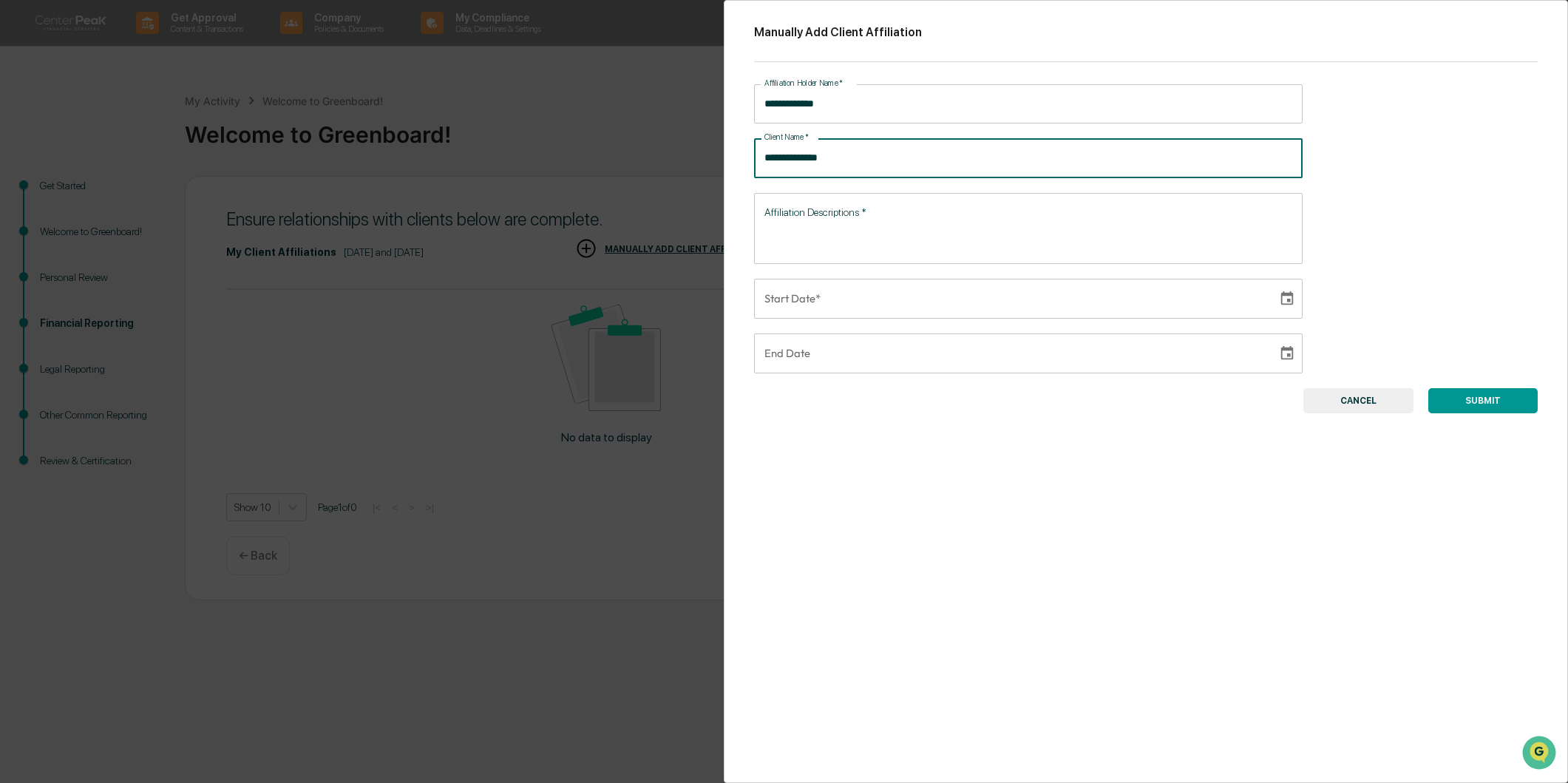
type input "**********"
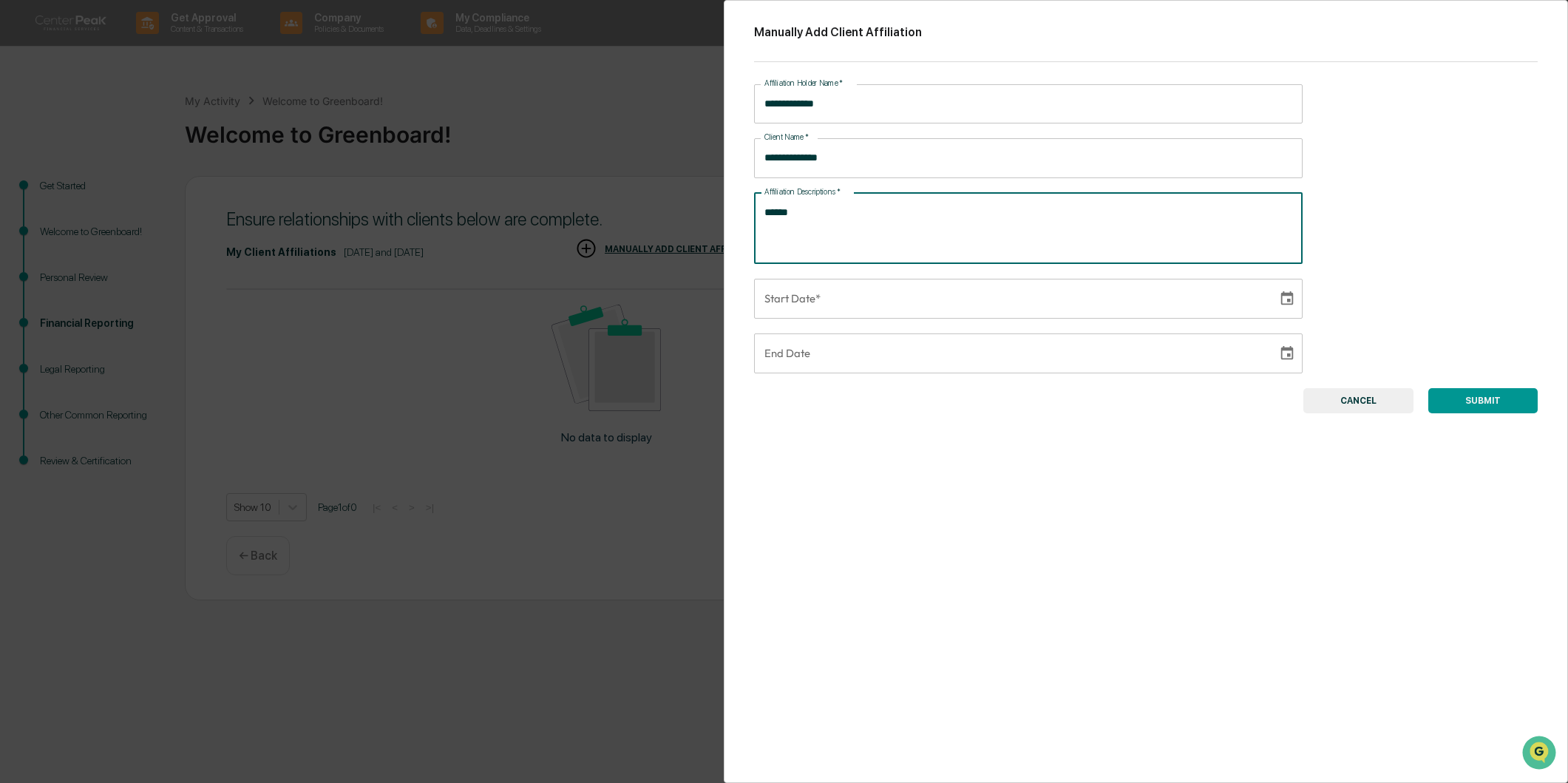
type textarea "******"
click at [1020, 524] on div "**********" at bounding box center [1146, 391] width 845 height 783
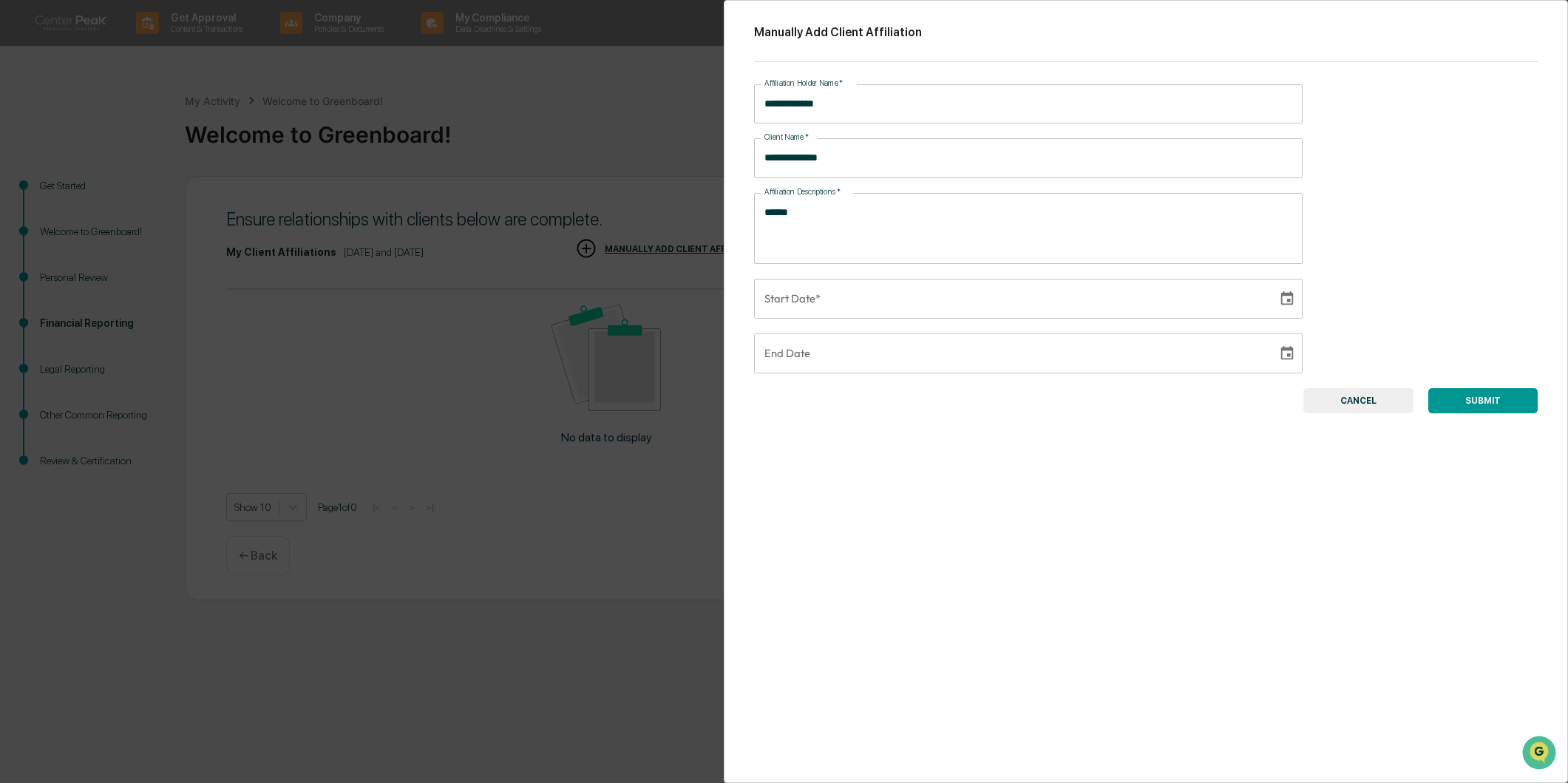
click at [1281, 303] on icon "Choose date" at bounding box center [1287, 299] width 17 height 17
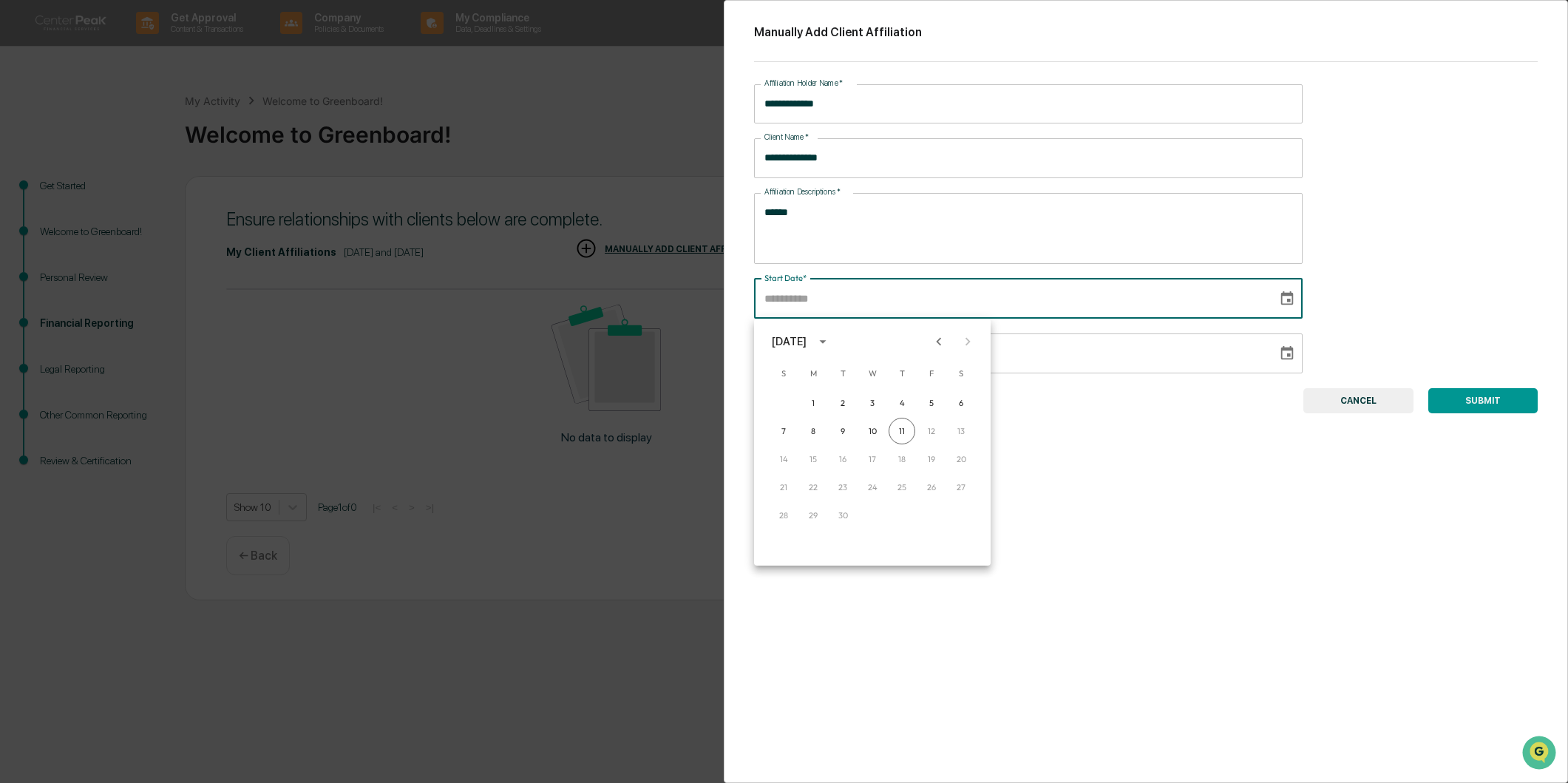
click at [933, 347] on icon "Previous month" at bounding box center [939, 342] width 17 height 17
click at [925, 457] on button "20" at bounding box center [931, 459] width 27 height 27
type input "**********"
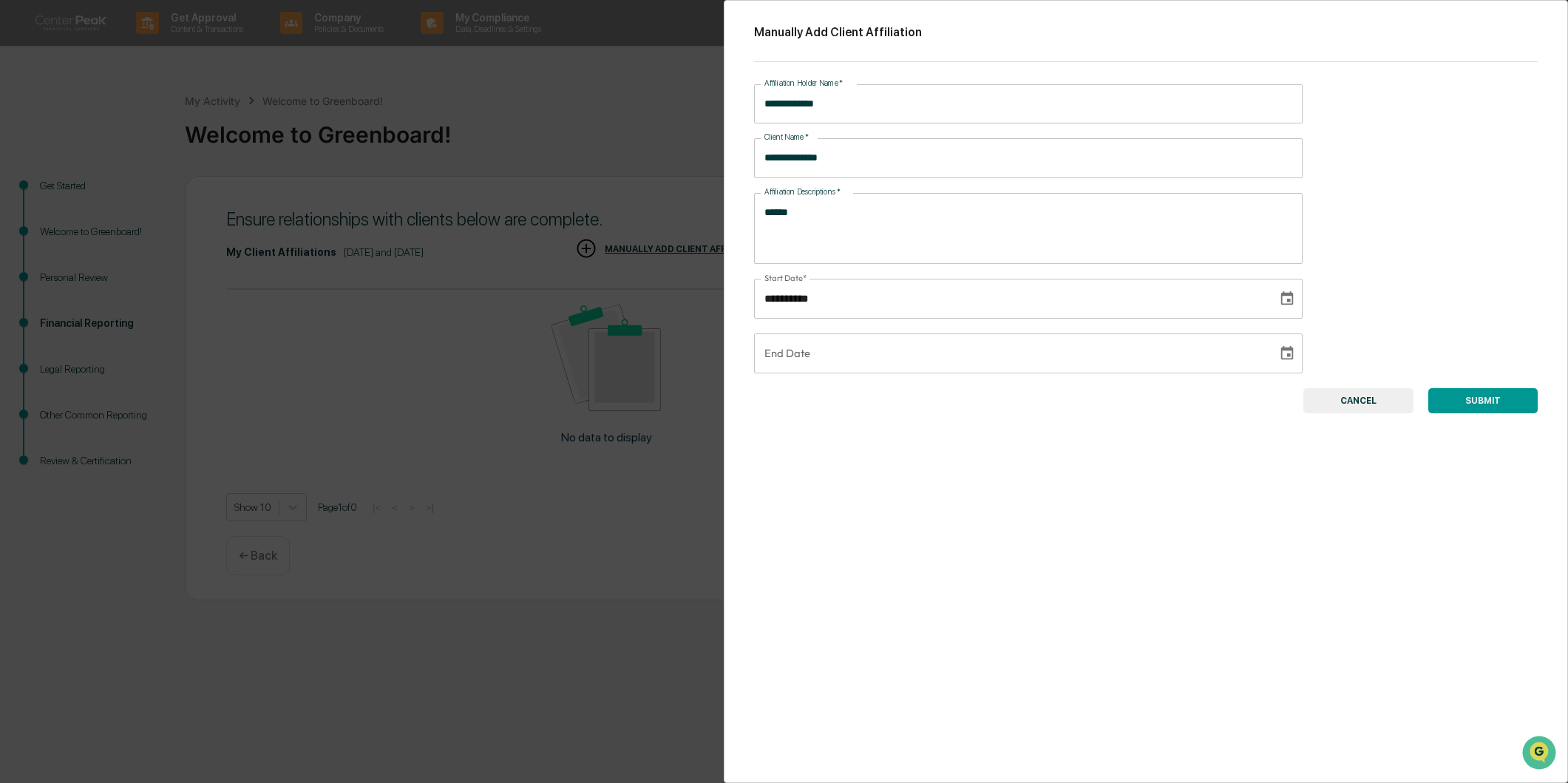
type input "**********"
click at [1077, 338] on input "**********" at bounding box center [1010, 353] width 513 height 40
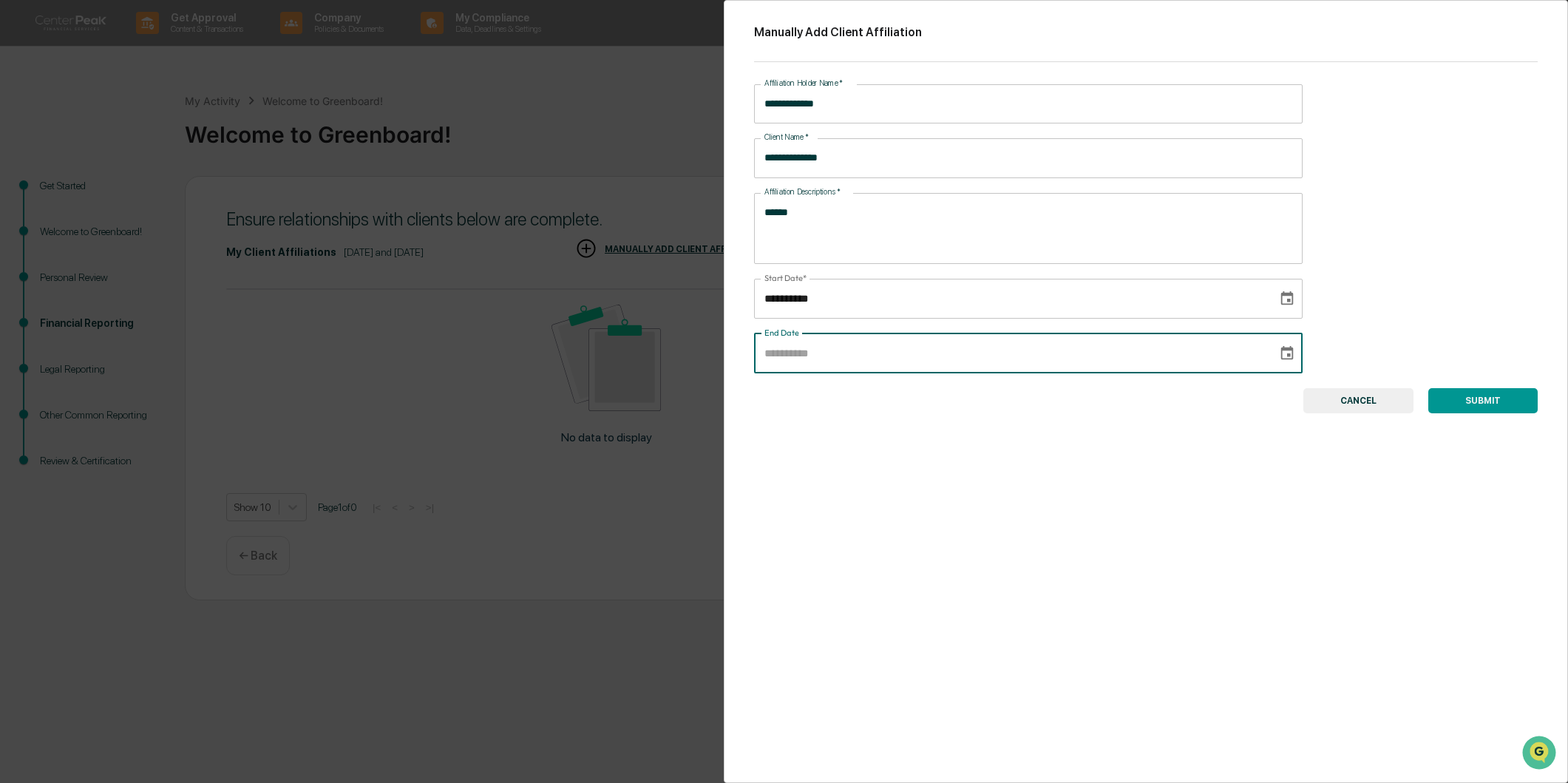
click at [1336, 410] on button "CANCEL" at bounding box center [1358, 400] width 110 height 25
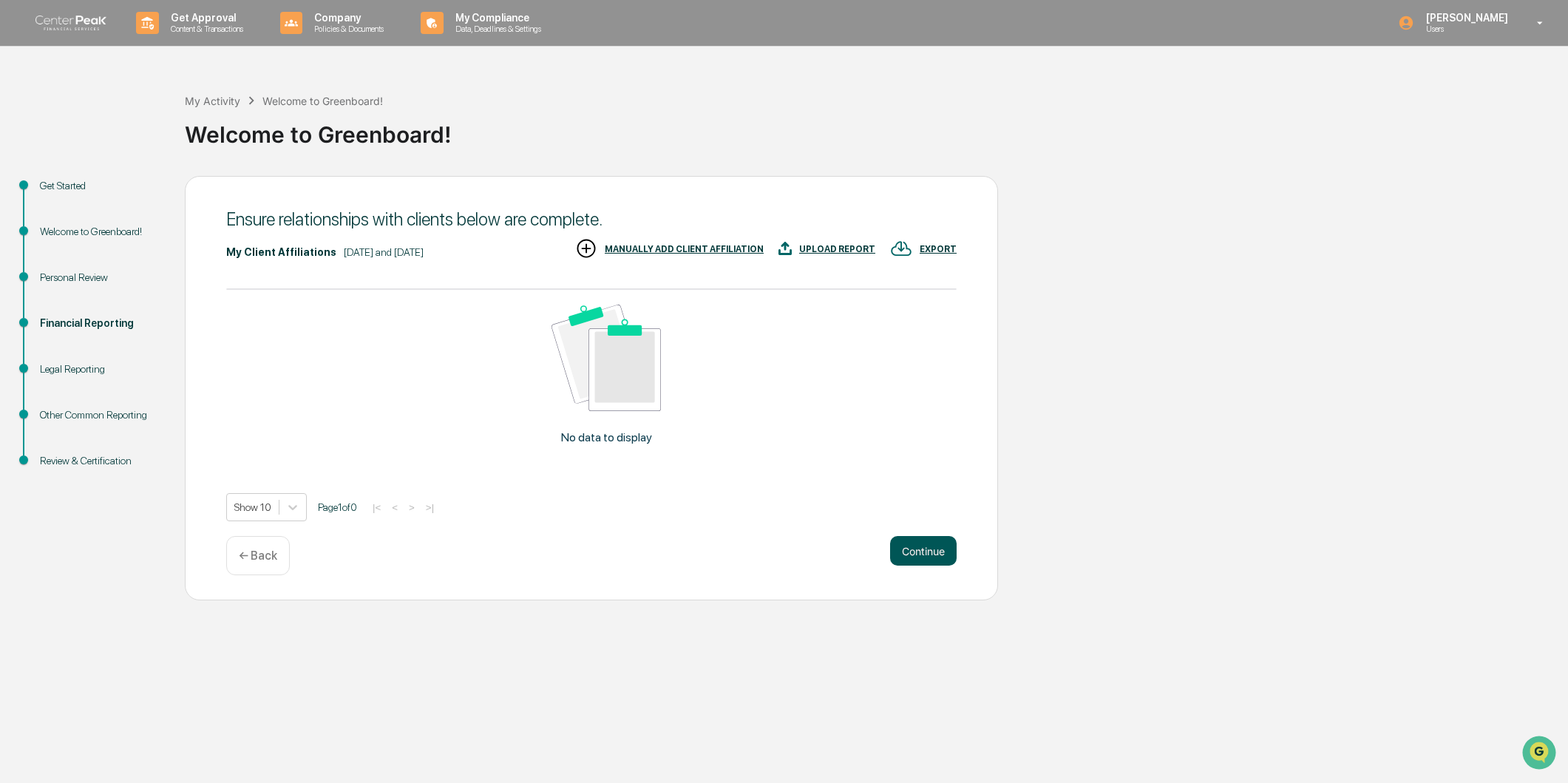
click at [946, 565] on button "Continue" at bounding box center [923, 551] width 66 height 30
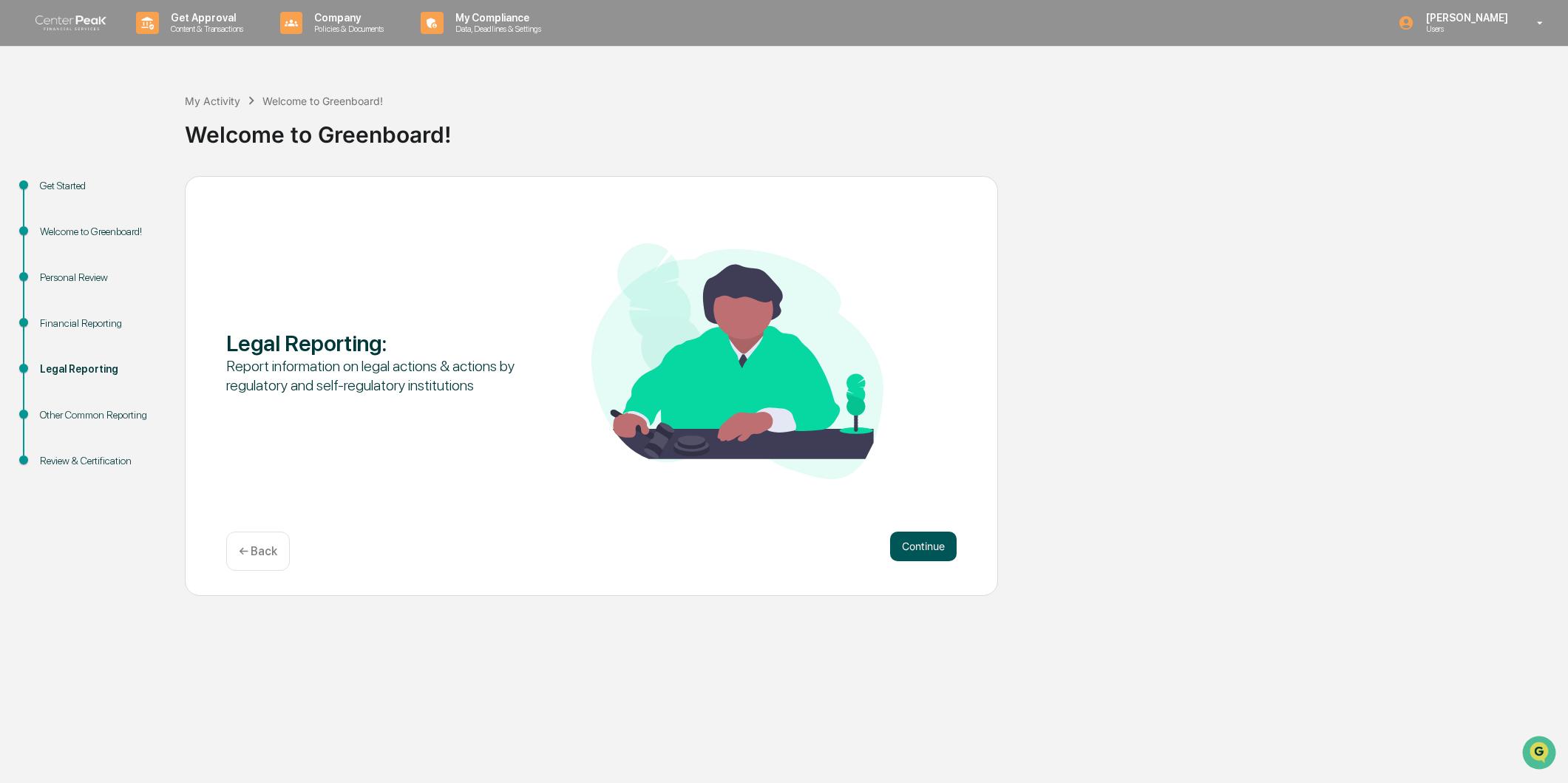
click at [914, 552] on button "Continue" at bounding box center [923, 547] width 66 height 30
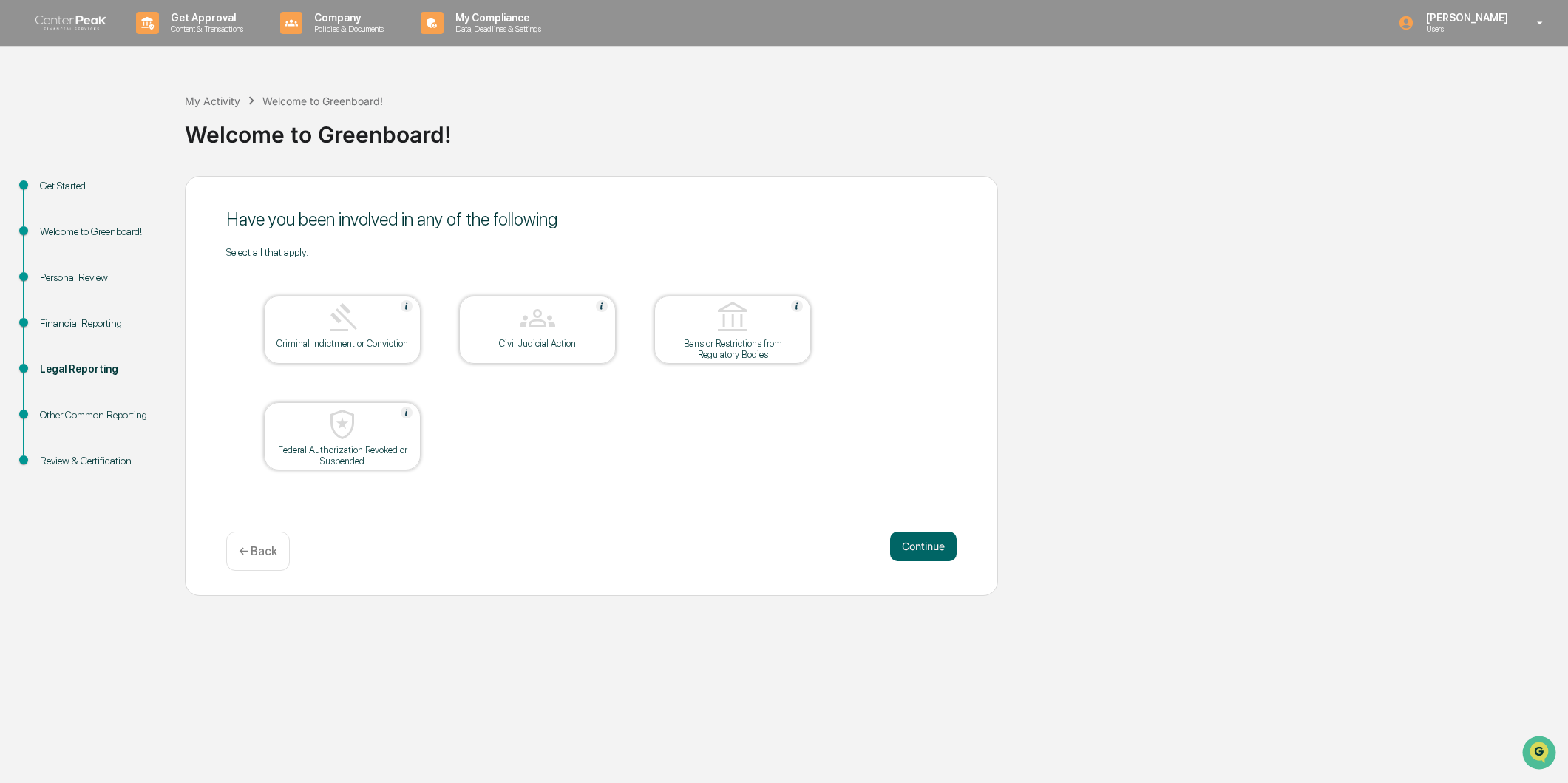
click at [914, 552] on button "Continue" at bounding box center [923, 547] width 66 height 30
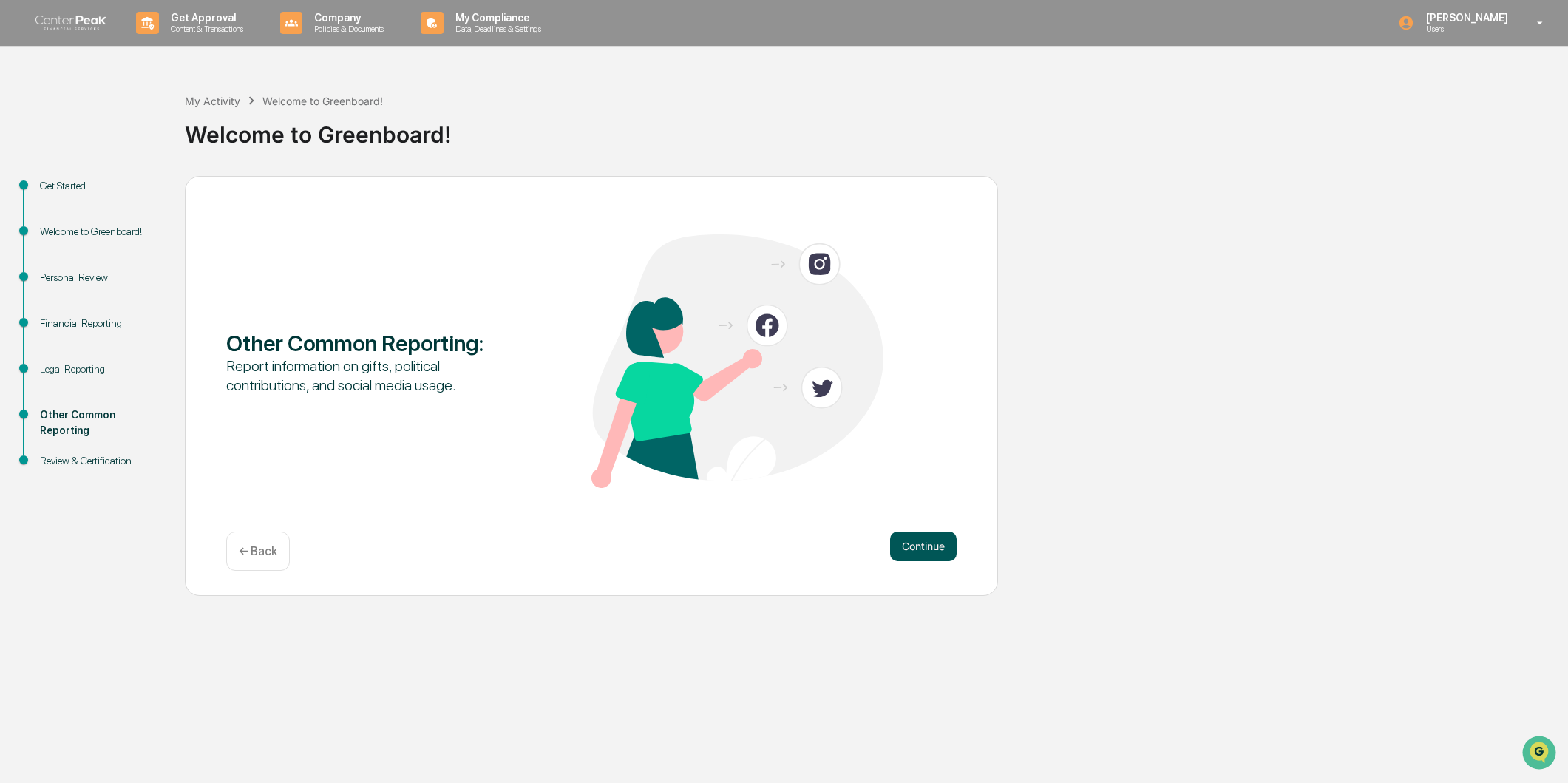
click at [913, 549] on button "Continue" at bounding box center [923, 547] width 66 height 30
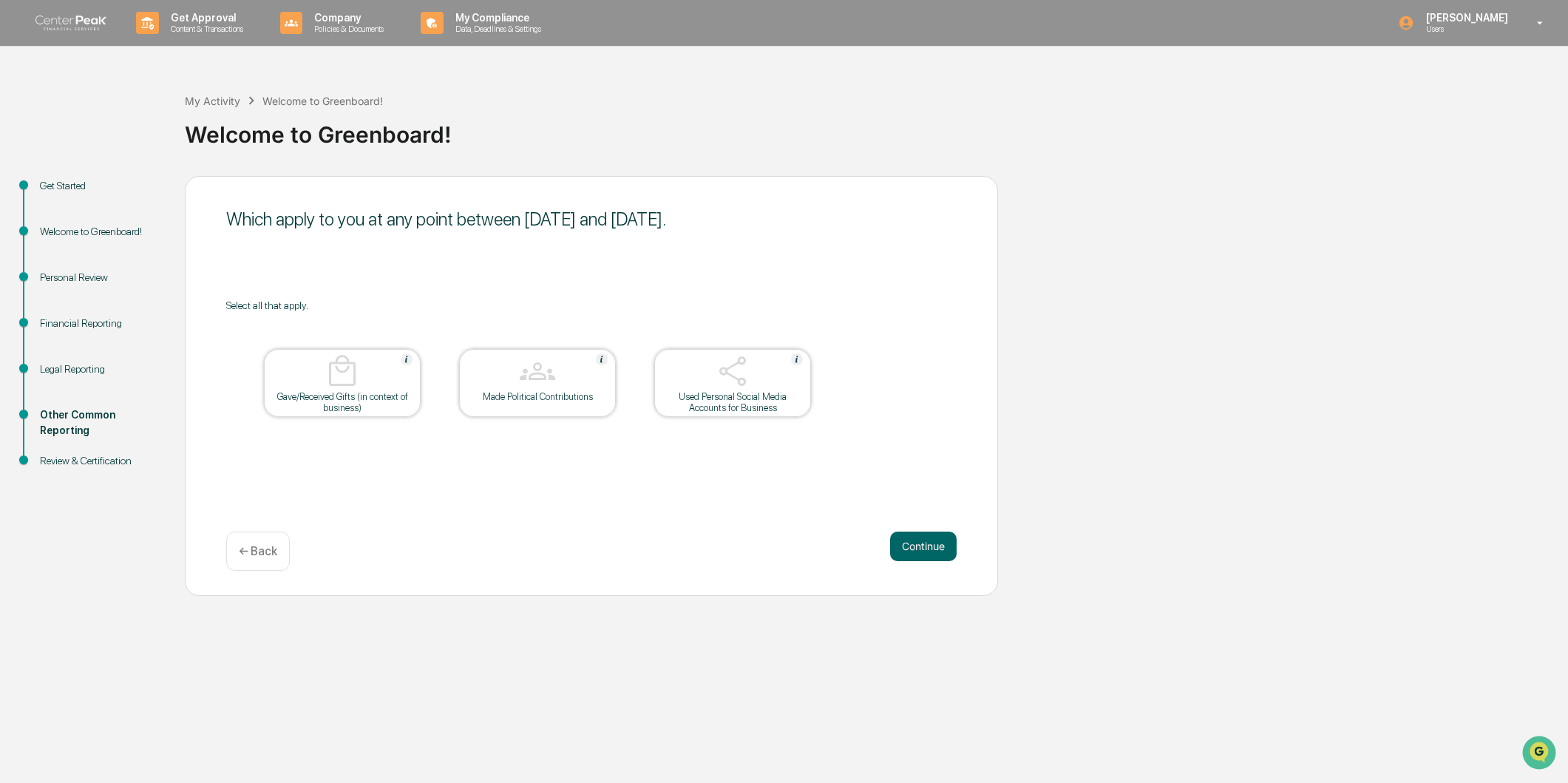
click at [913, 549] on button "Continue" at bounding box center [923, 547] width 66 height 30
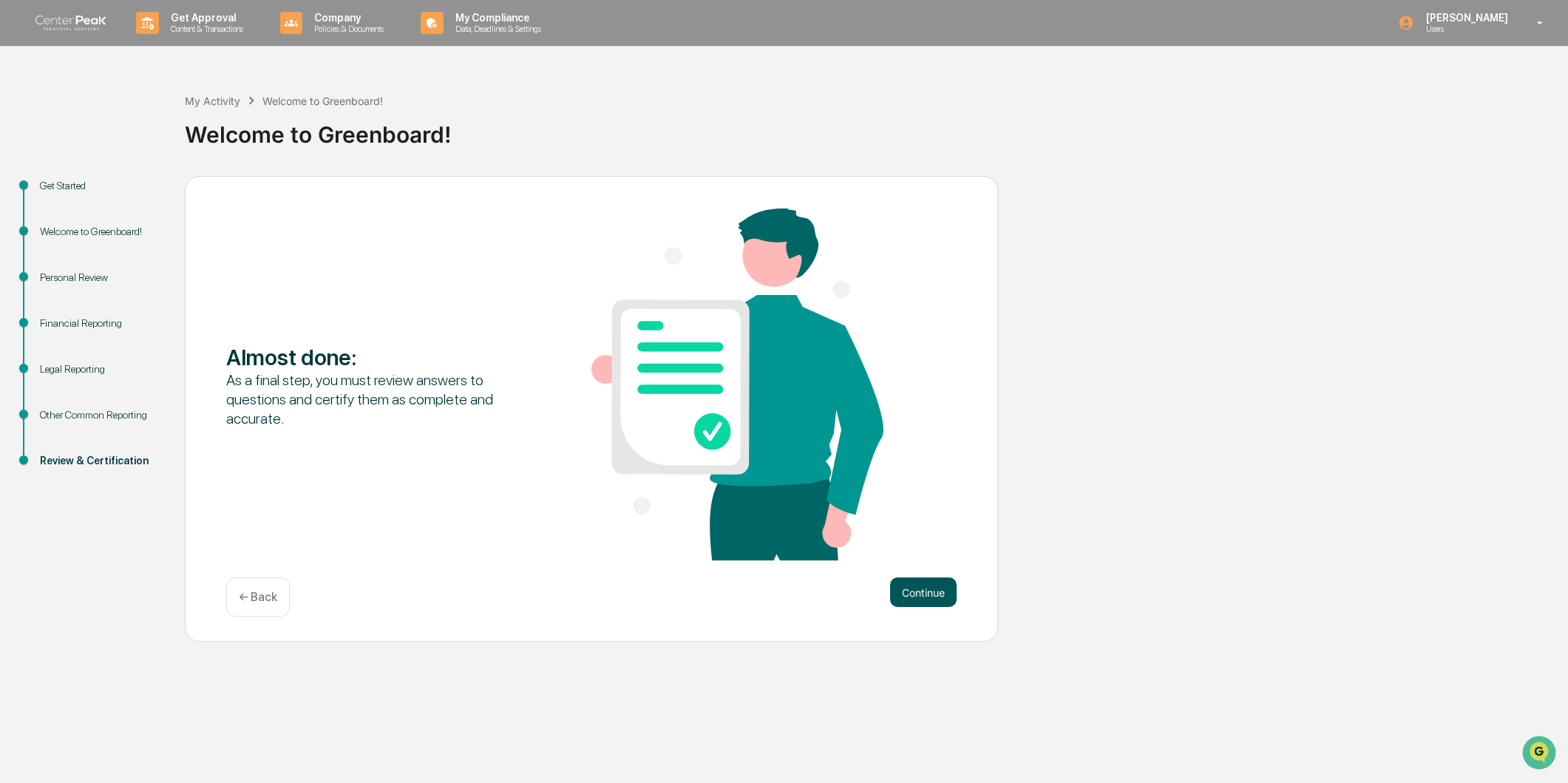
click at [923, 590] on button "Continue" at bounding box center [923, 592] width 66 height 30
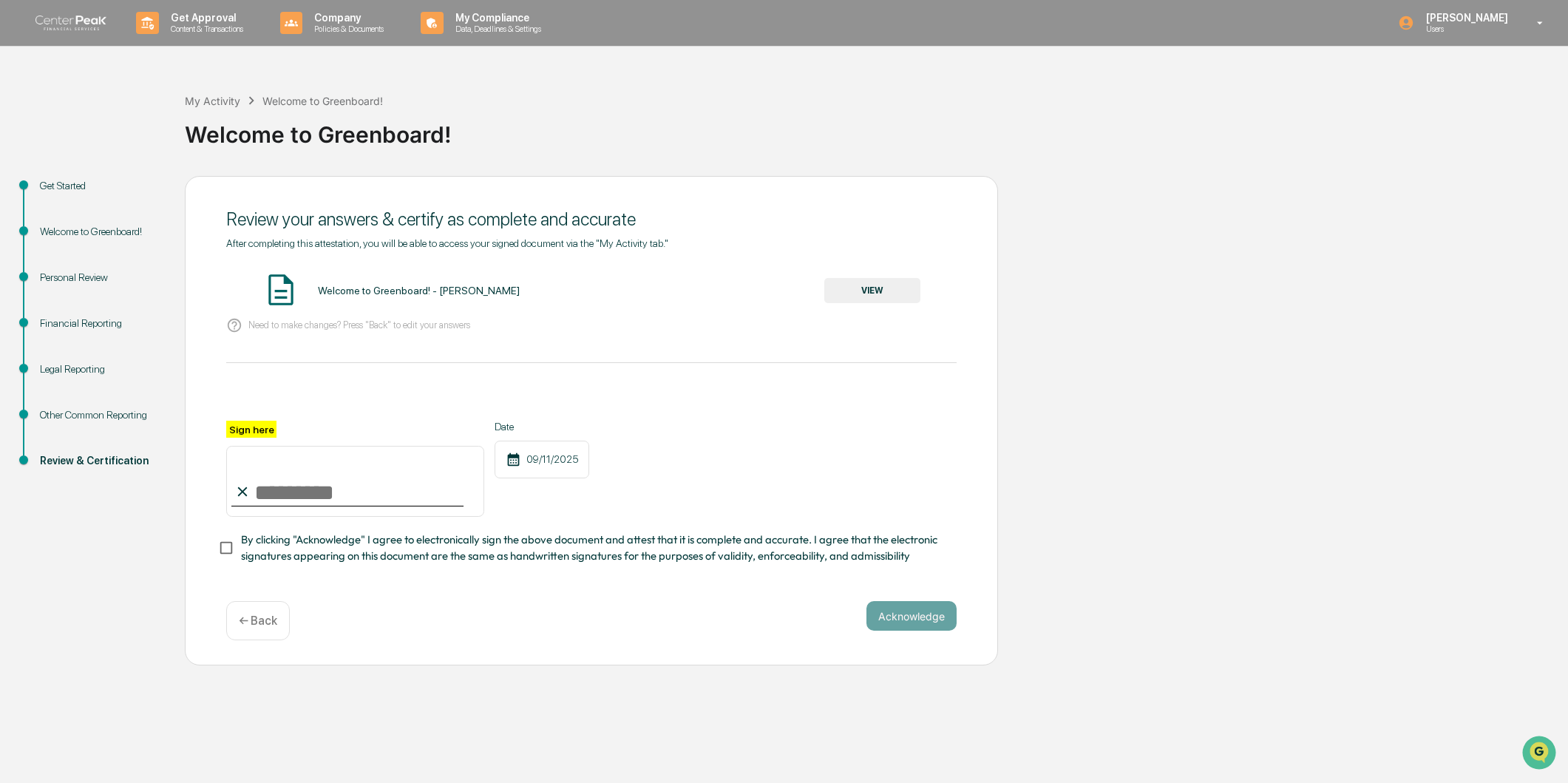
click at [266, 494] on input "Sign here" at bounding box center [355, 481] width 258 height 71
type input "**********"
click at [890, 603] on button "Acknowledge" at bounding box center [912, 616] width 90 height 30
click at [866, 283] on button "VIEW" at bounding box center [872, 291] width 96 height 25
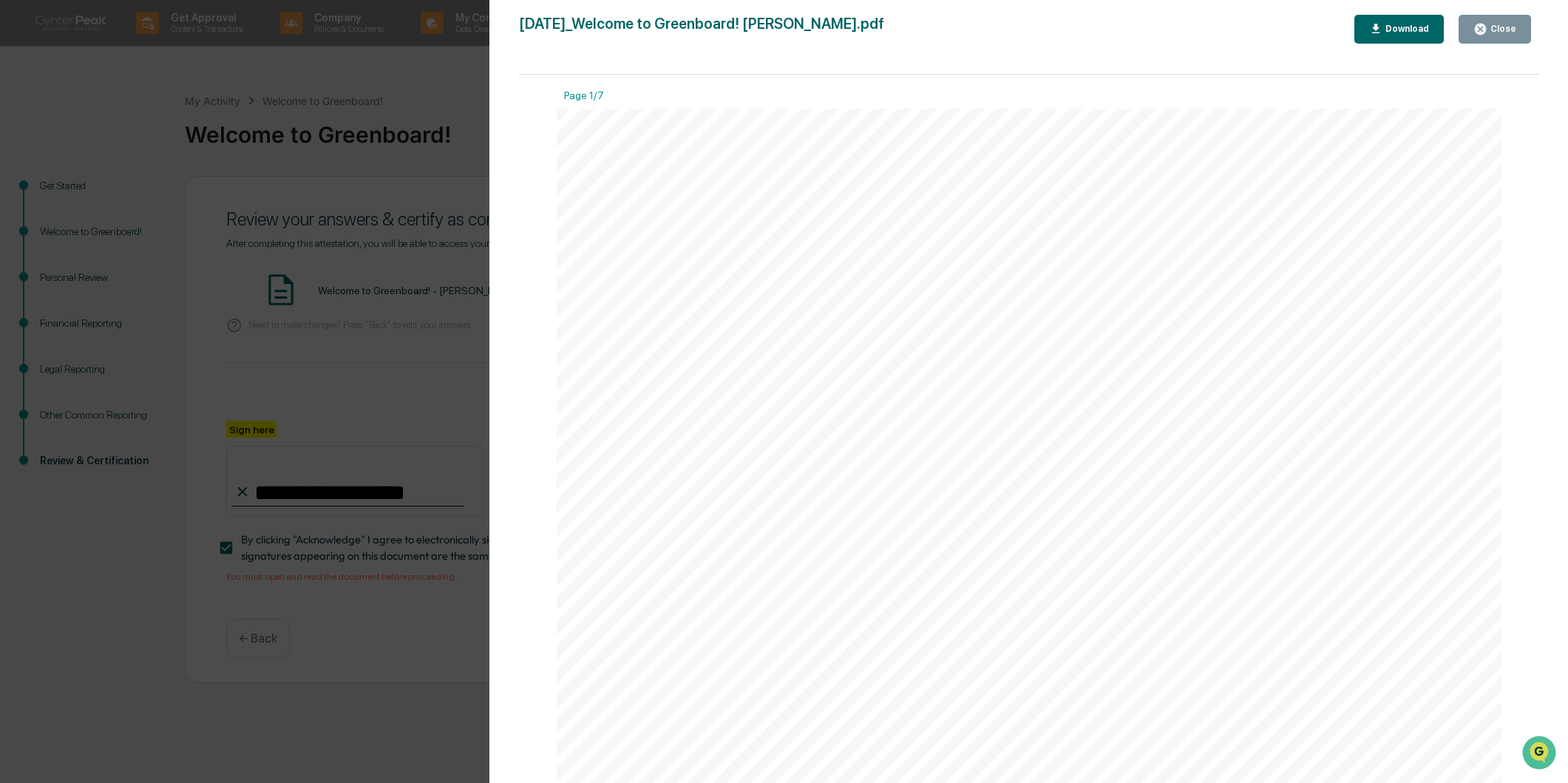
click at [393, 184] on div "Version History [DATE] 02:56 PM [PERSON_NAME] [DATE]_Welcome to Greenboard! [PE…" at bounding box center [784, 391] width 1568 height 783
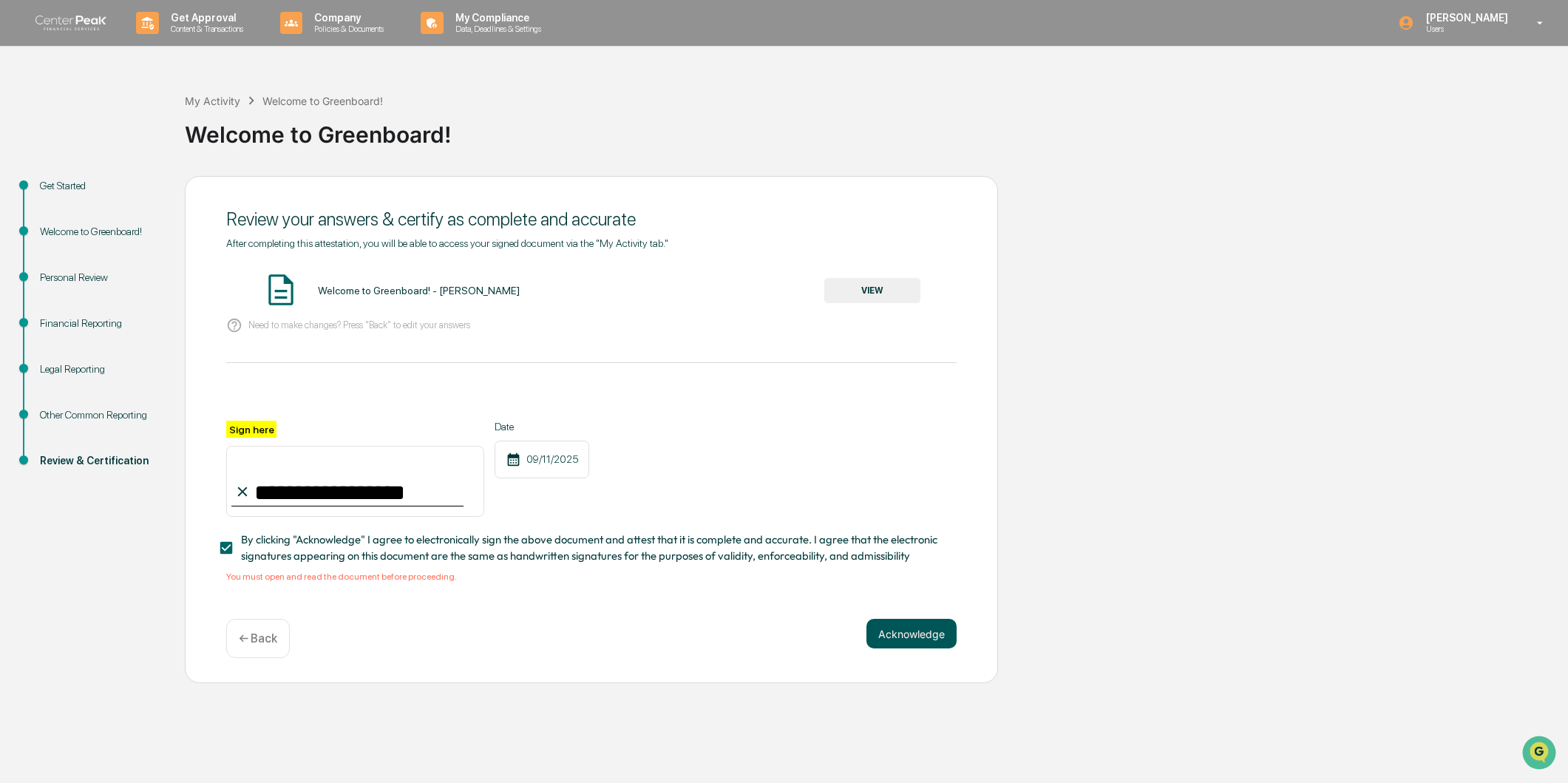
click at [936, 629] on button "Acknowledge" at bounding box center [912, 634] width 90 height 30
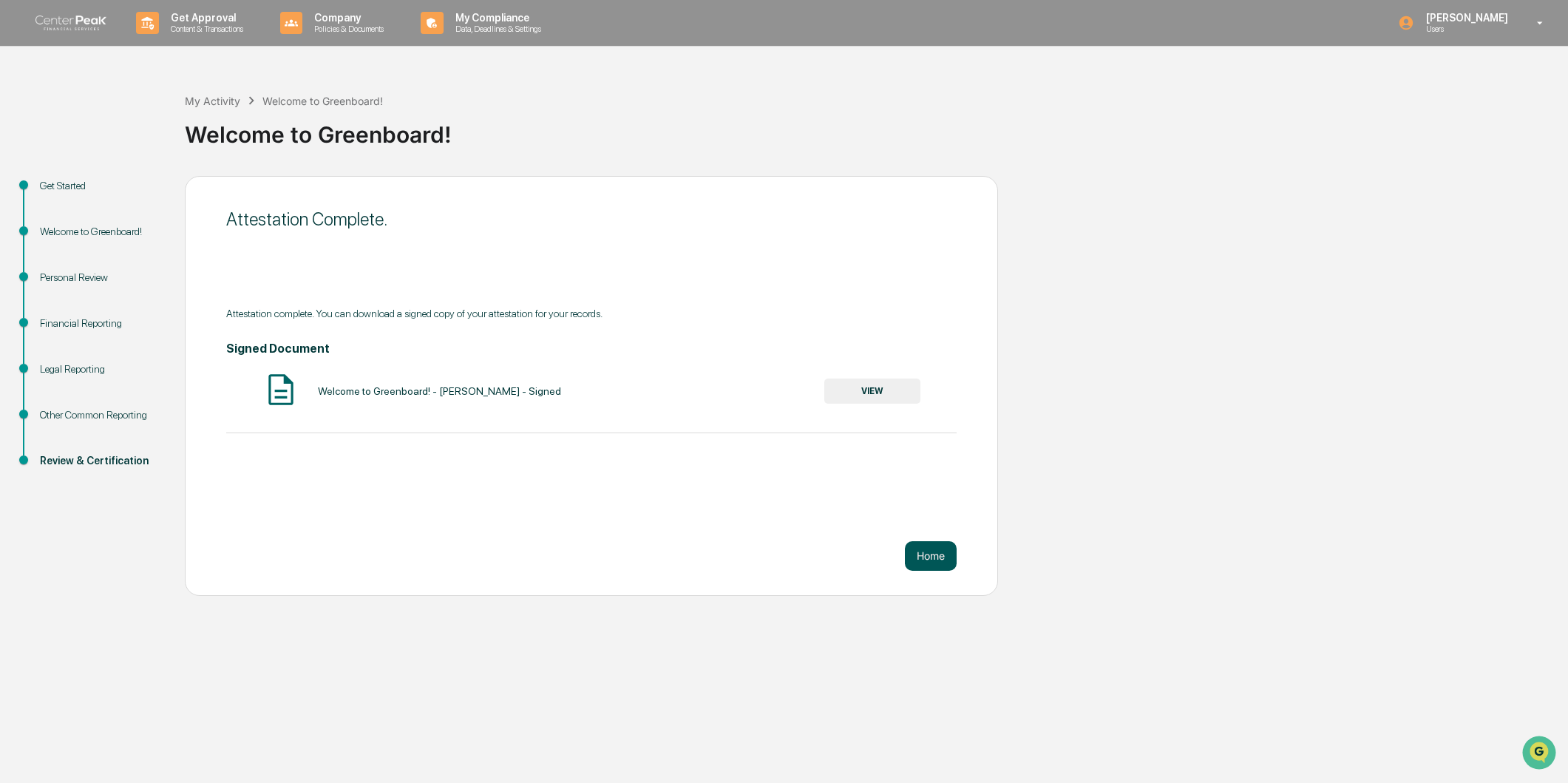
click at [937, 552] on button "Home" at bounding box center [931, 556] width 52 height 30
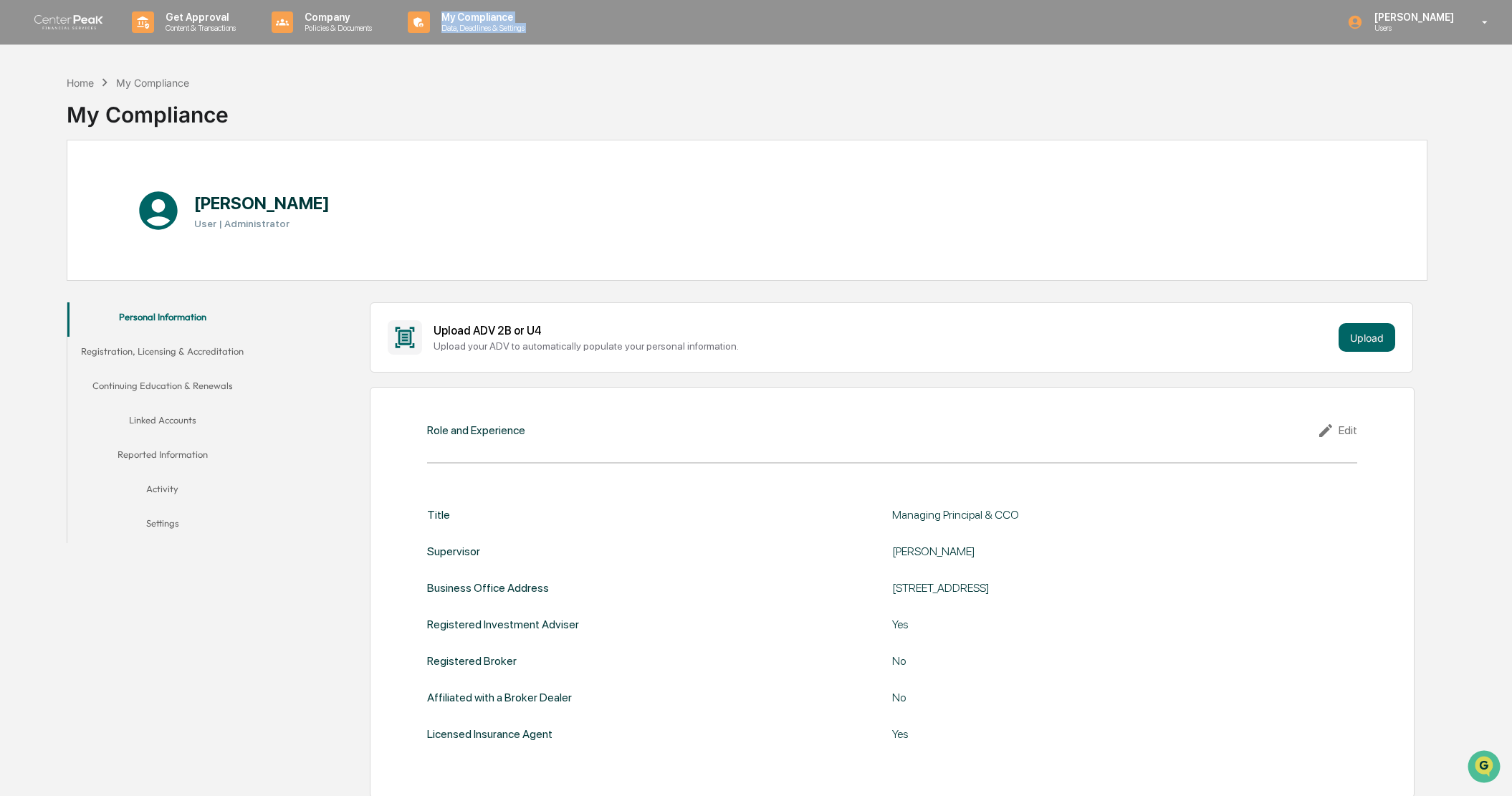
drag, startPoint x: 1173, startPoint y: 5, endPoint x: 900, endPoint y: 2, distance: 273.0
click at [900, 2] on div "Get Approval Content & Transactions Company Policies & Documents My Compliance …" at bounding box center [756, 22] width 1512 height 46
click at [1345, 432] on div "Edit" at bounding box center [1337, 430] width 40 height 17
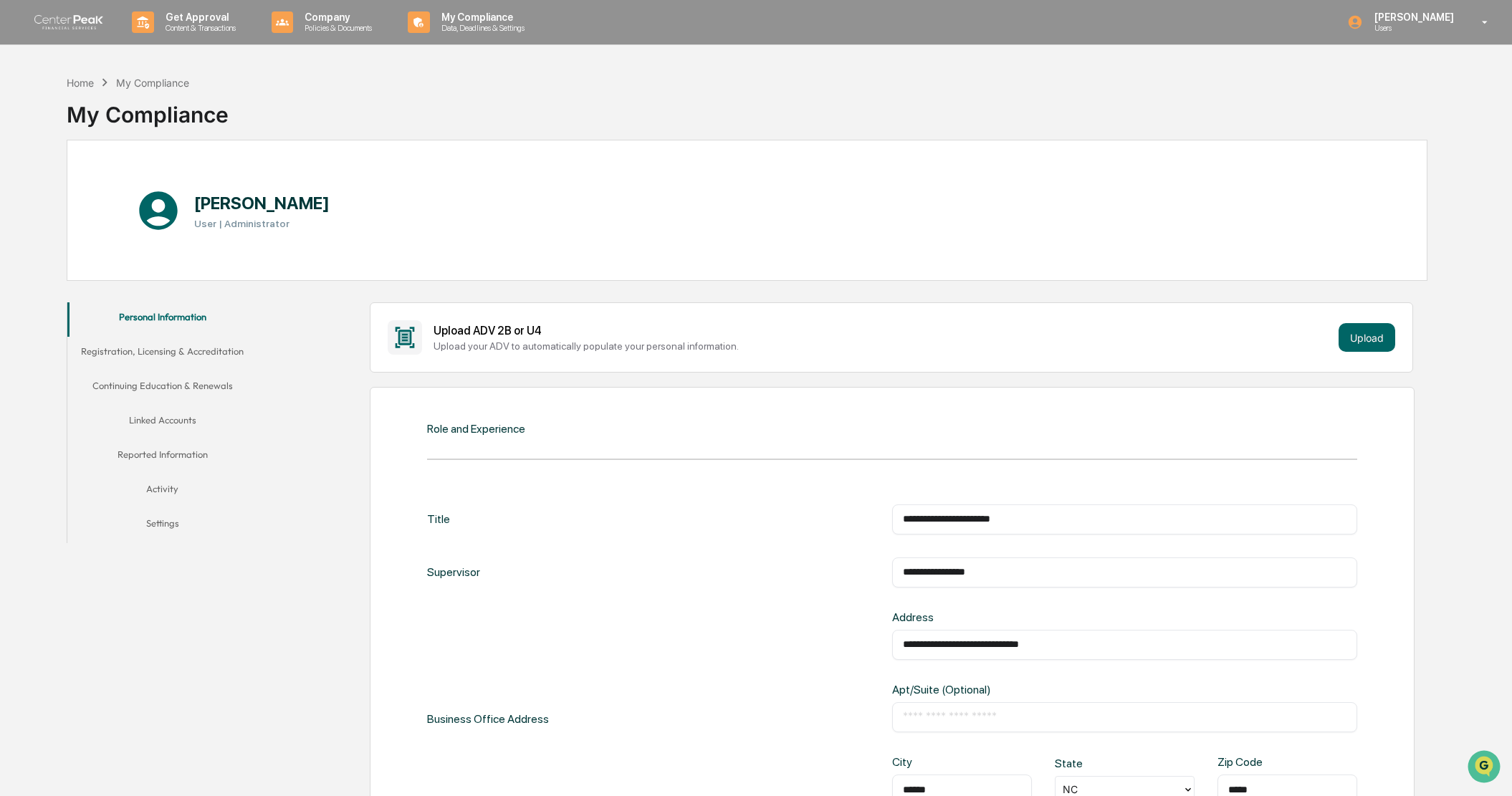
drag, startPoint x: 1102, startPoint y: 649, endPoint x: 745, endPoint y: 626, distance: 357.7
click at [1350, 346] on button "Upload" at bounding box center [1366, 338] width 56 height 29
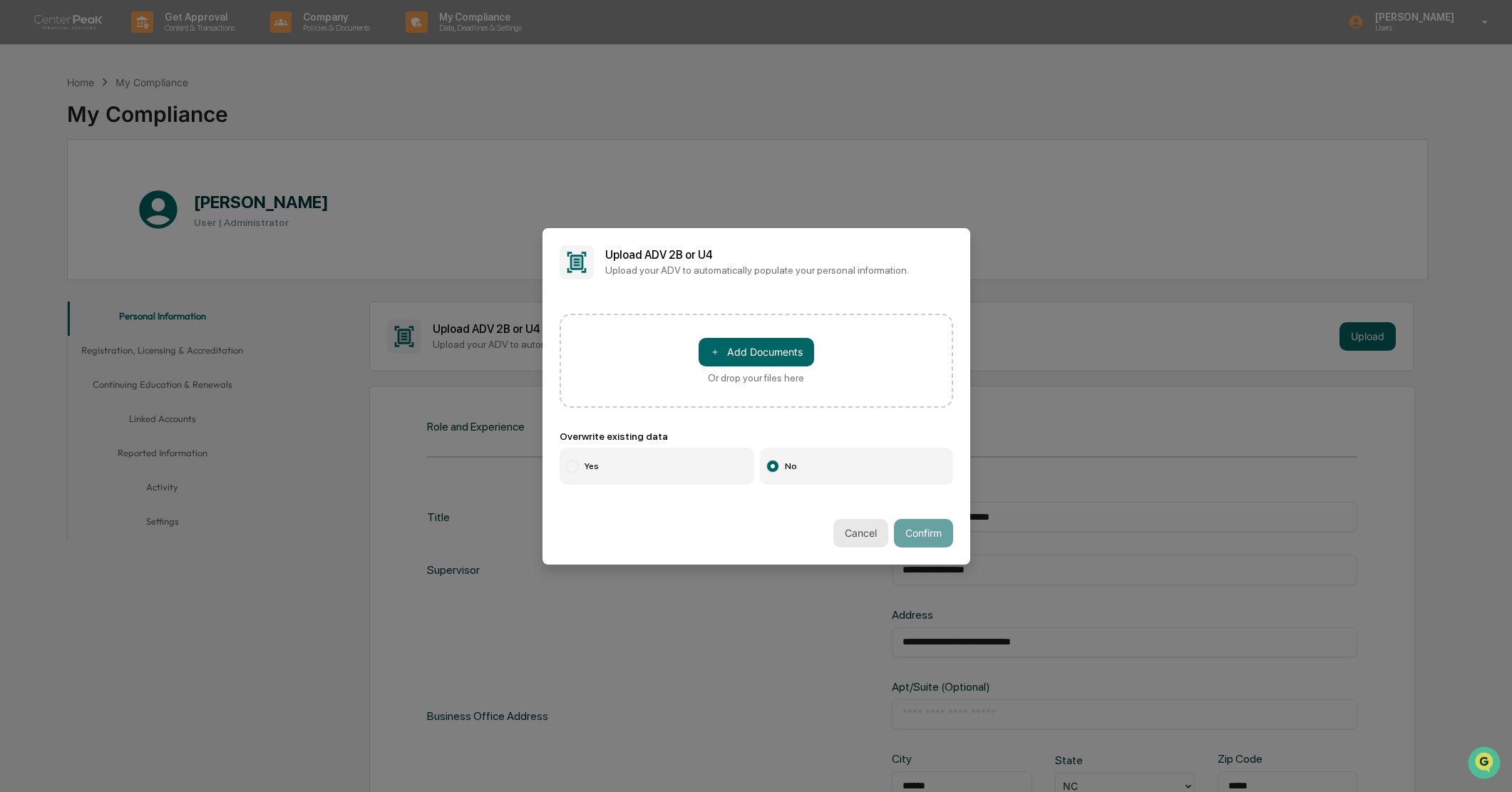
click at [842, 537] on button "Cancel" at bounding box center [860, 533] width 55 height 28
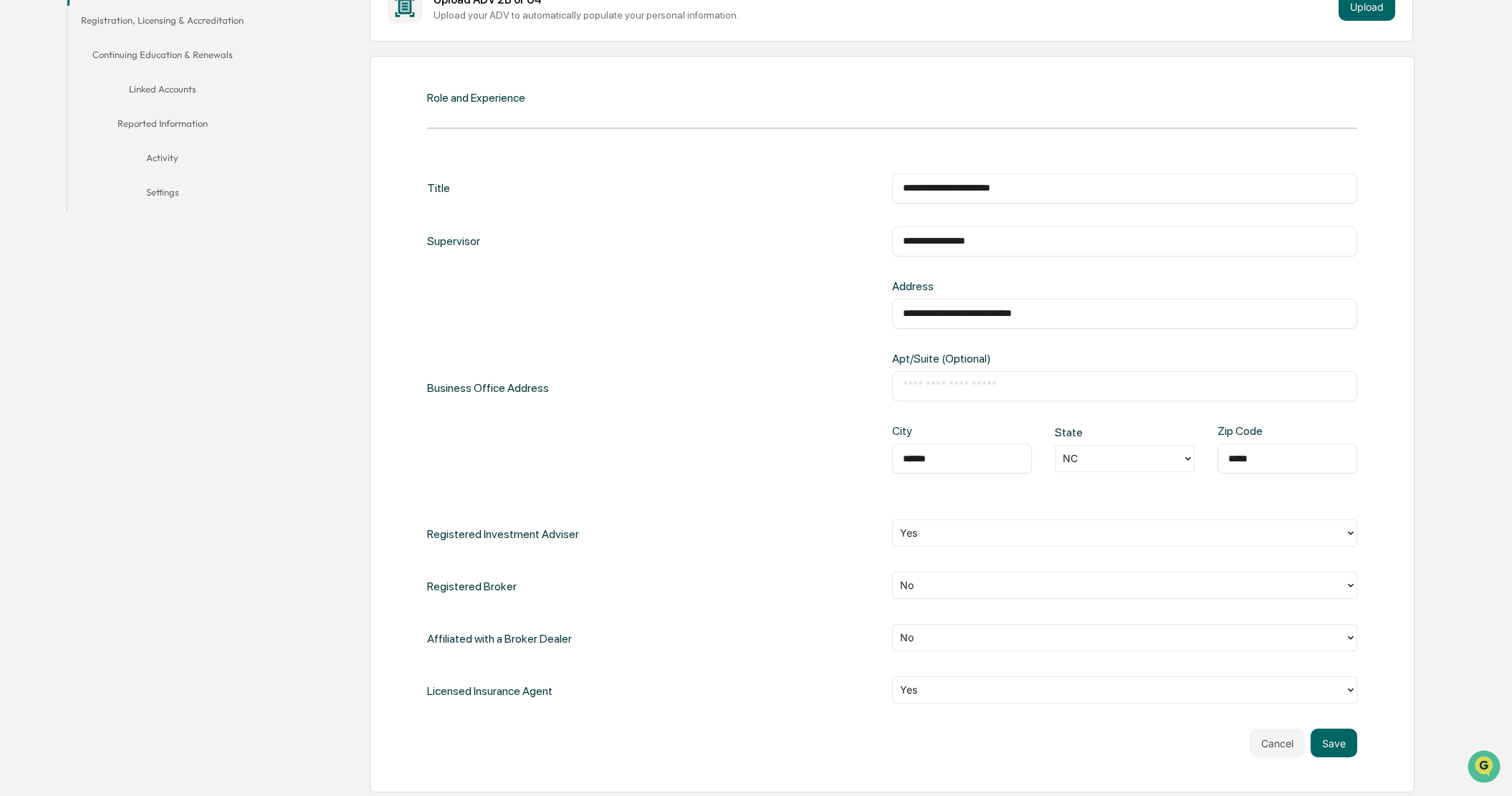
scroll to position [356, 0]
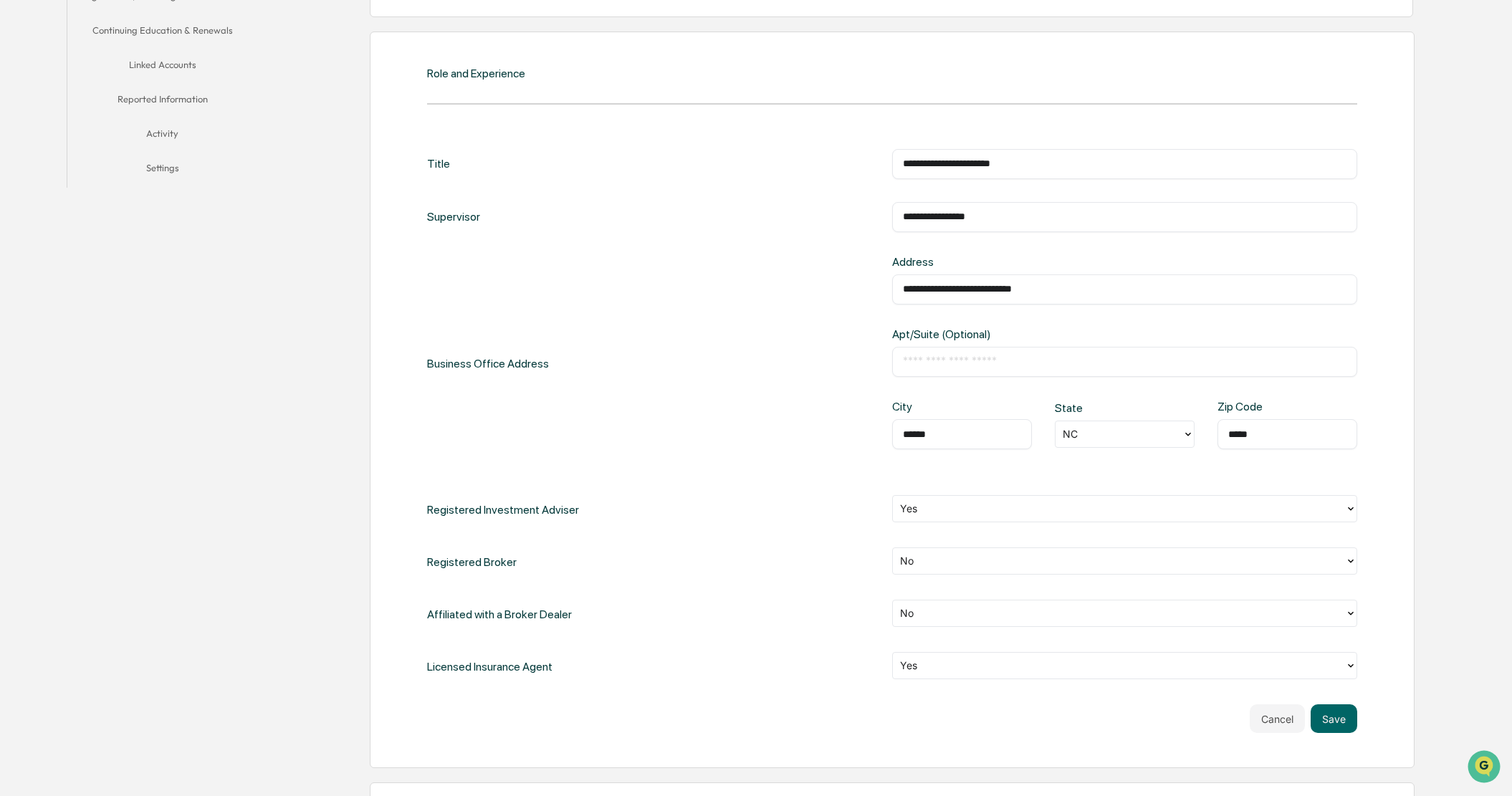
click at [968, 290] on input "**********" at bounding box center [1124, 289] width 443 height 14
type input "**********"
click at [1341, 718] on button "Save" at bounding box center [1334, 716] width 46 height 29
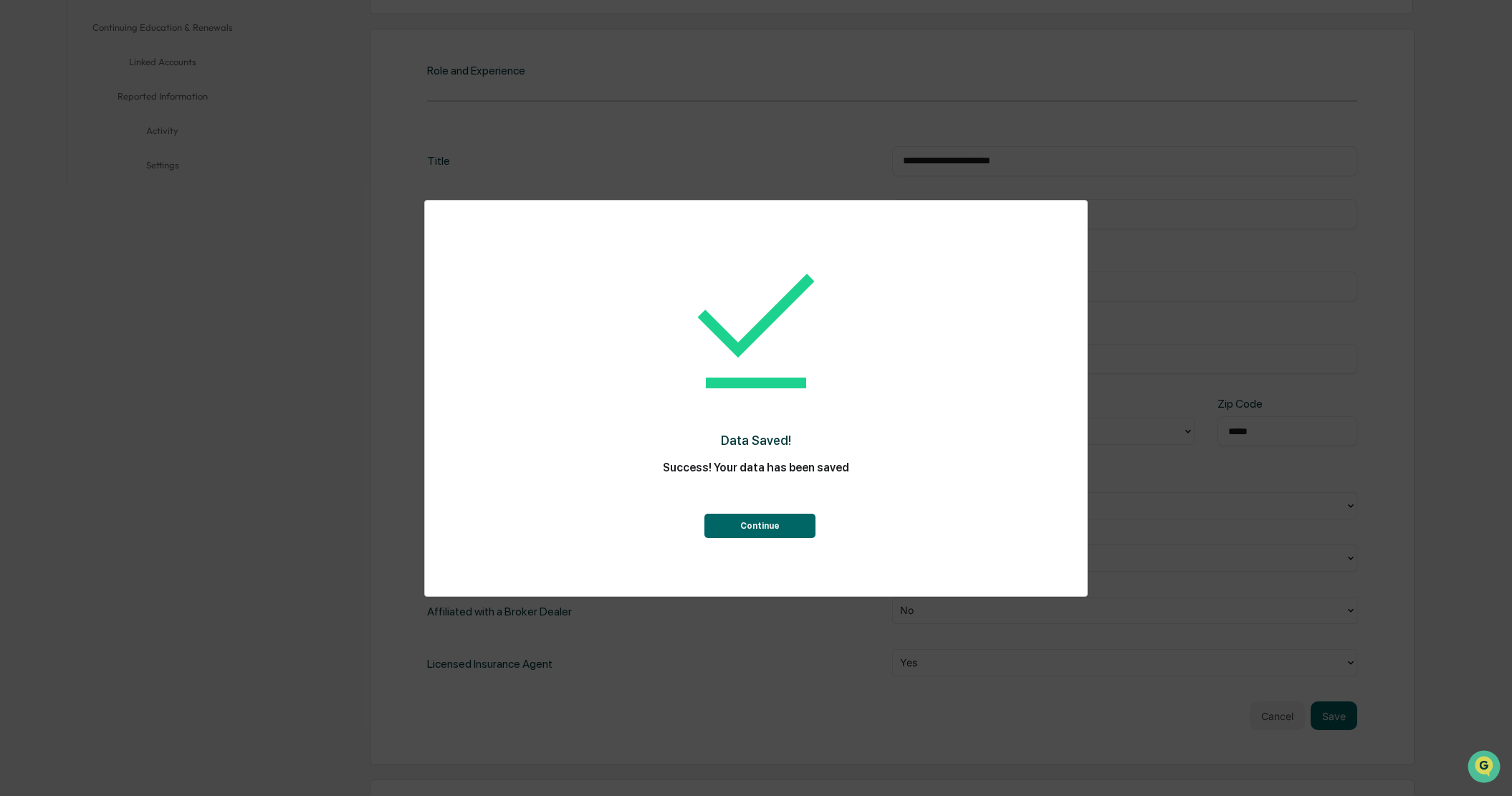
click at [739, 519] on button "Continue" at bounding box center [760, 525] width 111 height 24
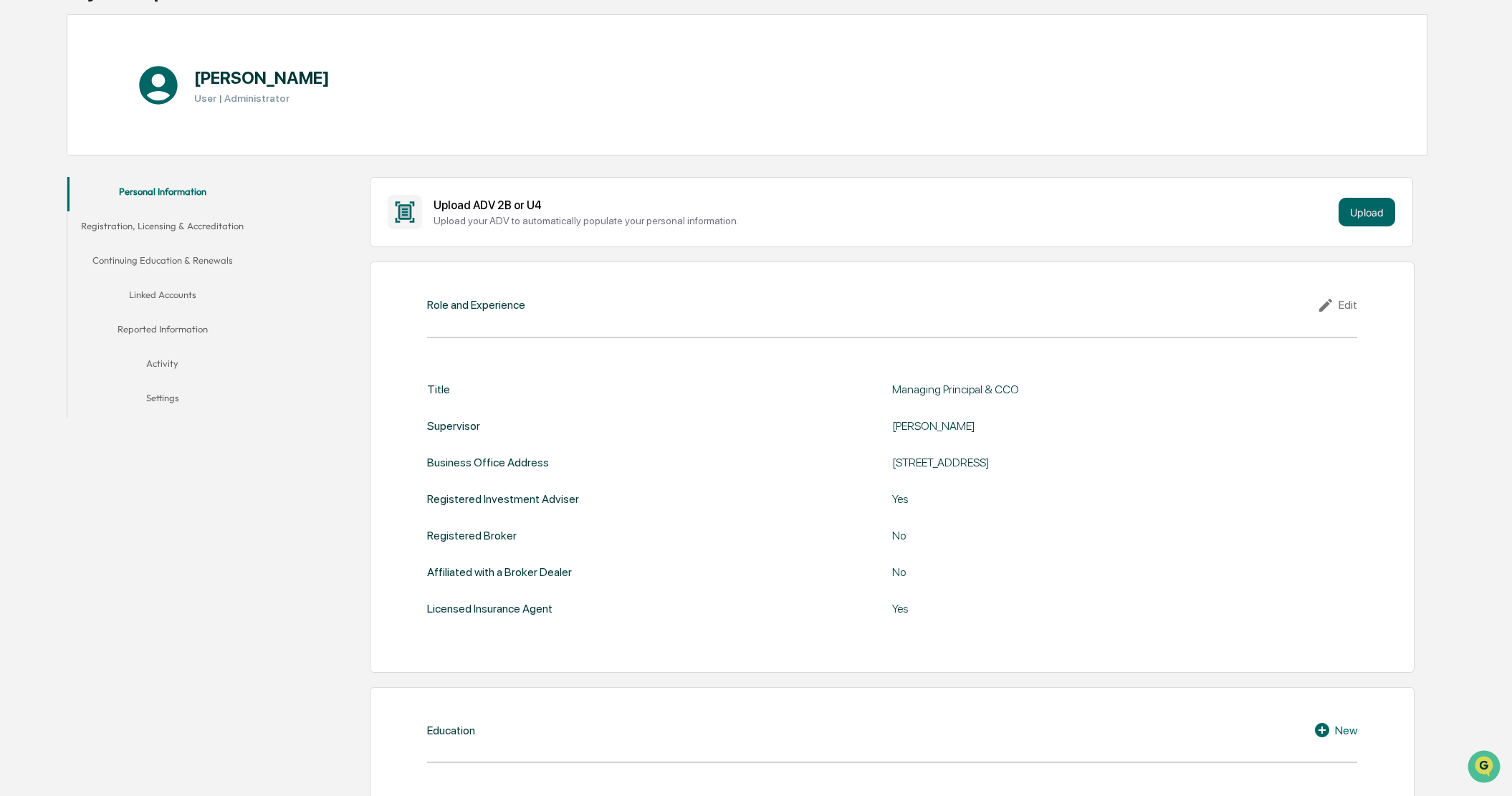
scroll to position [0, 0]
